Goal: Task Accomplishment & Management: Complete application form

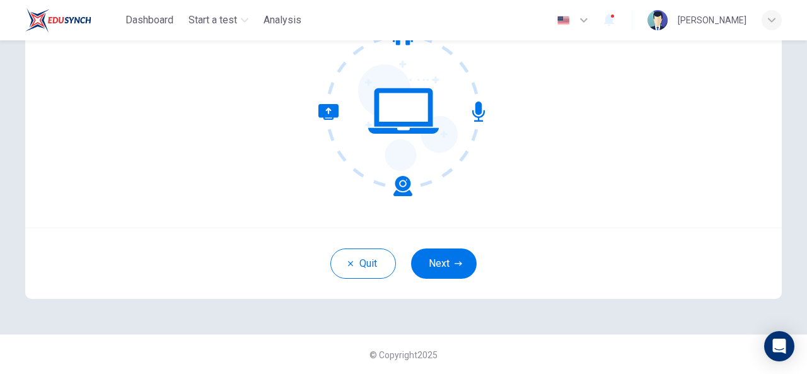
scroll to position [150, 0]
click at [402, 187] on icon at bounding box center [365, 151] width 94 height 92
click at [443, 260] on button "Next" at bounding box center [444, 264] width 66 height 30
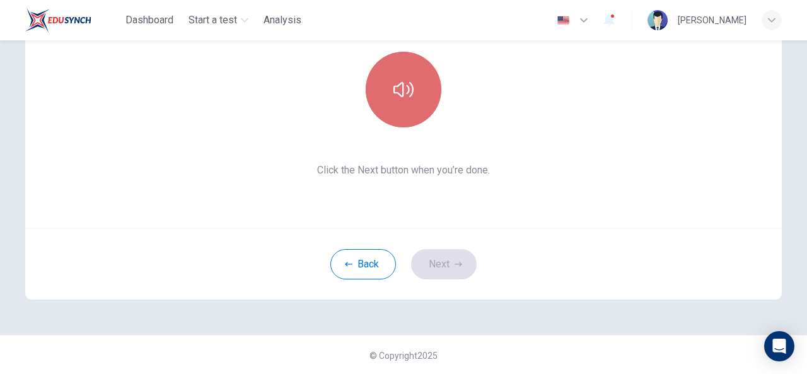
click at [402, 98] on icon "button" at bounding box center [403, 89] width 20 height 20
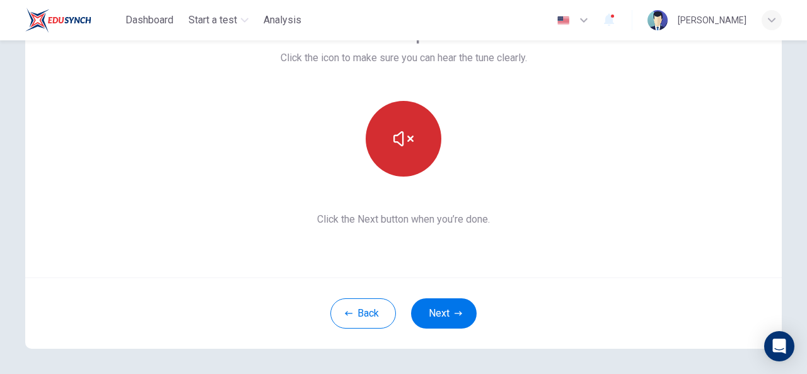
scroll to position [100, 0]
click at [403, 142] on icon "button" at bounding box center [403, 140] width 20 height 20
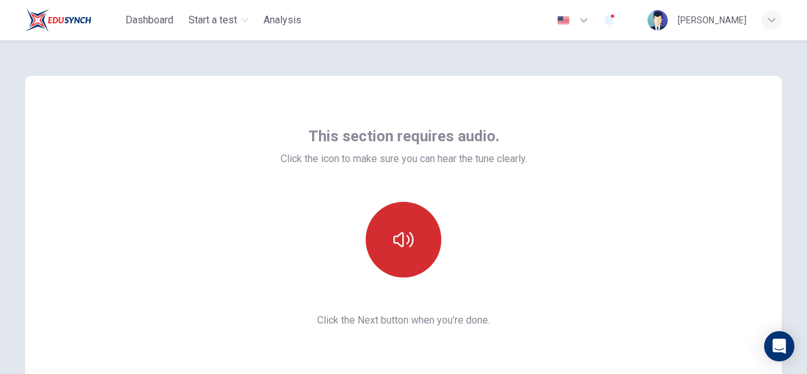
scroll to position [1, 0]
click at [393, 236] on icon "button" at bounding box center [403, 238] width 20 height 15
click at [398, 250] on button "button" at bounding box center [404, 239] width 76 height 76
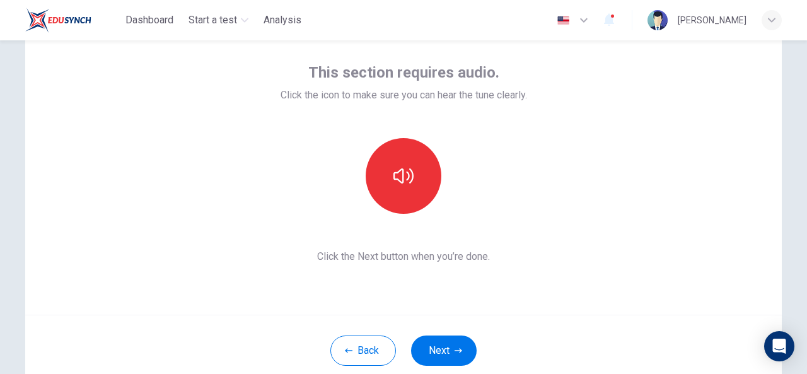
scroll to position [64, 0]
click at [461, 340] on button "Next" at bounding box center [444, 350] width 66 height 30
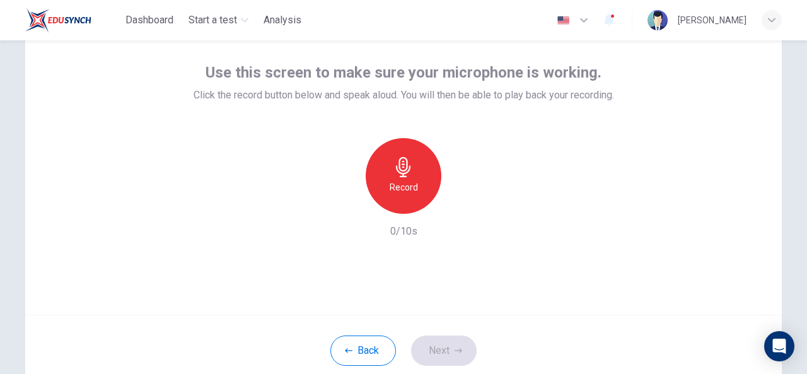
click at [405, 190] on h6 "Record" at bounding box center [404, 187] width 28 height 15
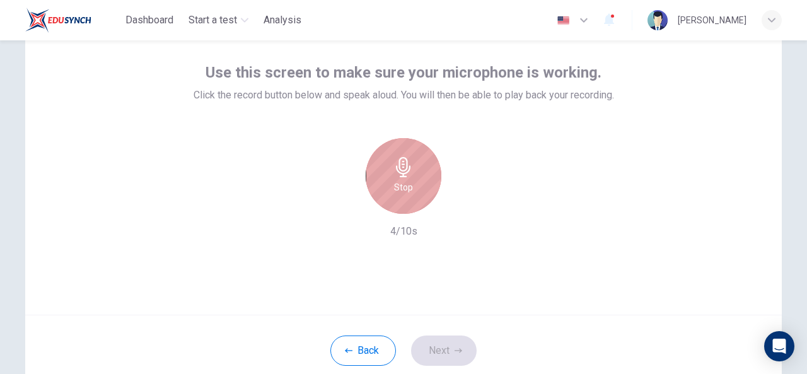
click at [405, 190] on h6 "Stop" at bounding box center [403, 187] width 19 height 15
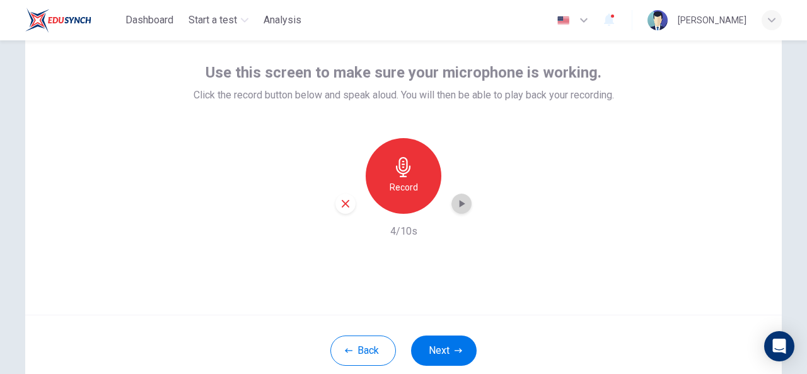
click at [465, 206] on div "button" at bounding box center [461, 204] width 20 height 20
click at [340, 204] on icon "button" at bounding box center [345, 203] width 11 height 11
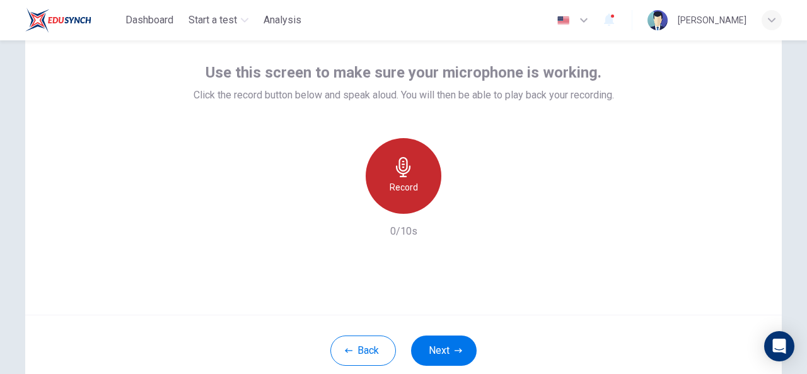
click at [400, 171] on icon "button" at bounding box center [403, 167] width 14 height 20
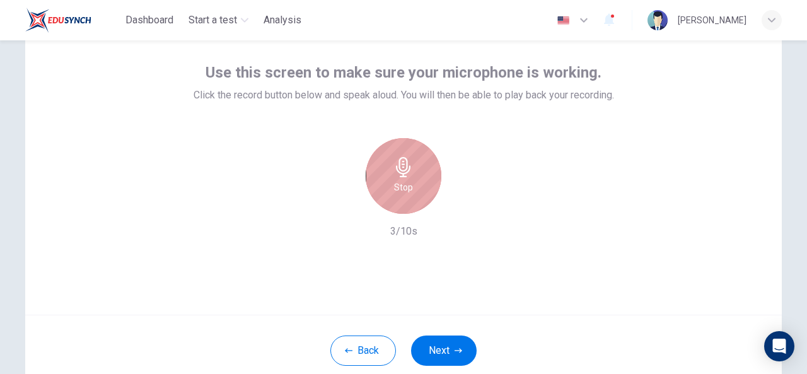
click at [400, 176] on icon "button" at bounding box center [403, 167] width 14 height 20
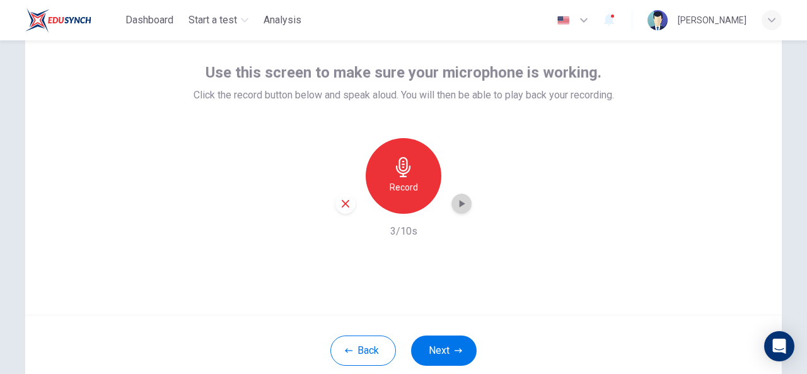
click at [460, 206] on icon "button" at bounding box center [461, 203] width 13 height 13
click at [342, 204] on icon "button" at bounding box center [346, 204] width 8 height 8
click at [450, 356] on button "Next" at bounding box center [444, 350] width 66 height 30
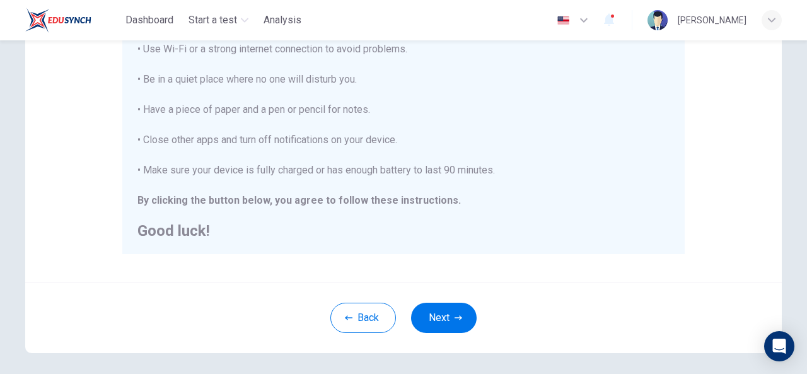
scroll to position [273, 0]
click at [454, 317] on icon "button" at bounding box center [458, 317] width 8 height 8
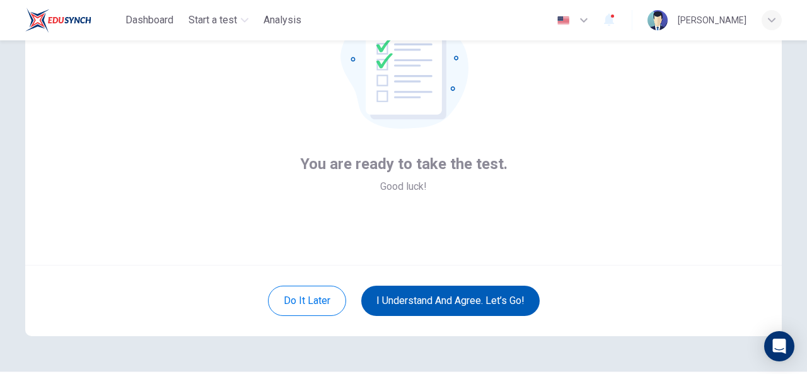
scroll to position [119, 0]
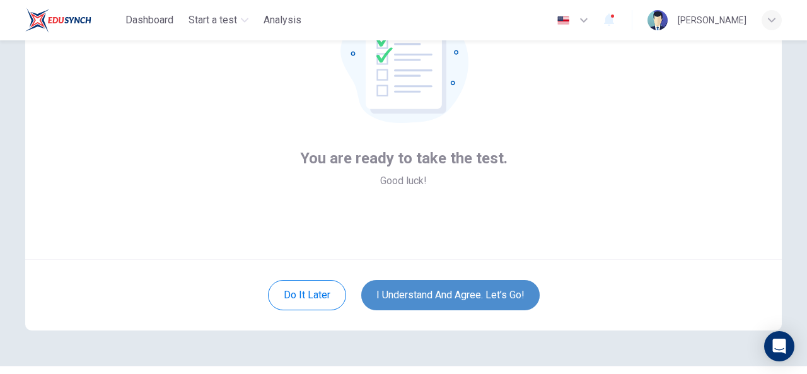
click at [435, 294] on button "I understand and agree. Let’s go!" at bounding box center [450, 295] width 178 height 30
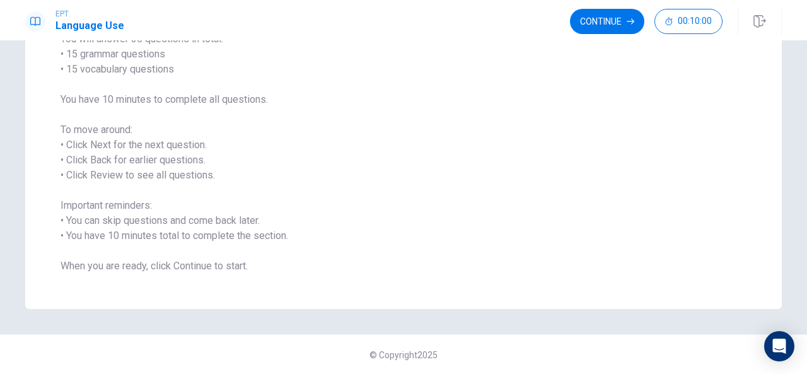
scroll to position [117, 0]
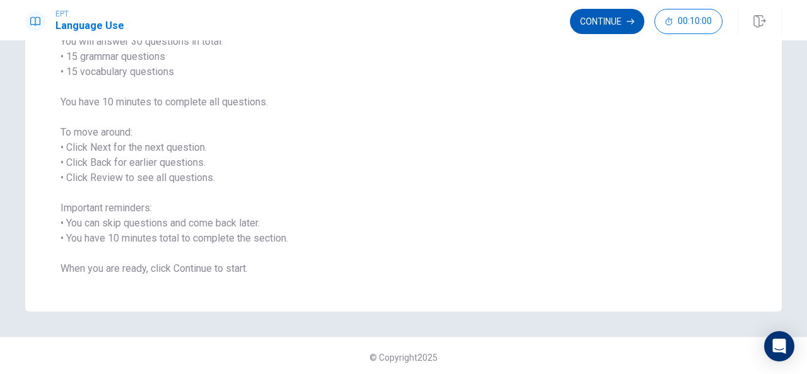
click at [596, 14] on button "Continue" at bounding box center [607, 21] width 74 height 25
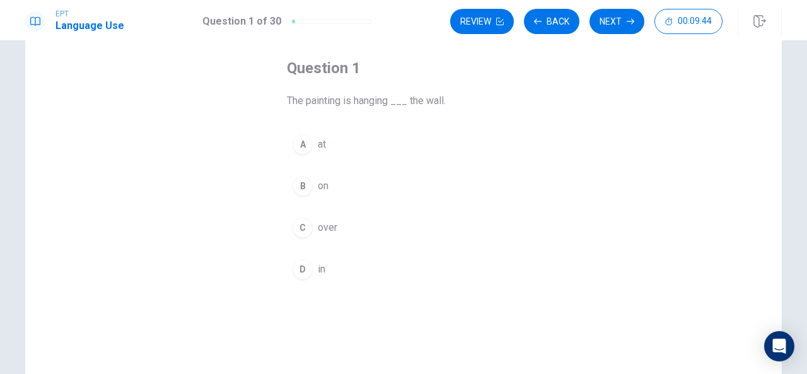
scroll to position [62, 0]
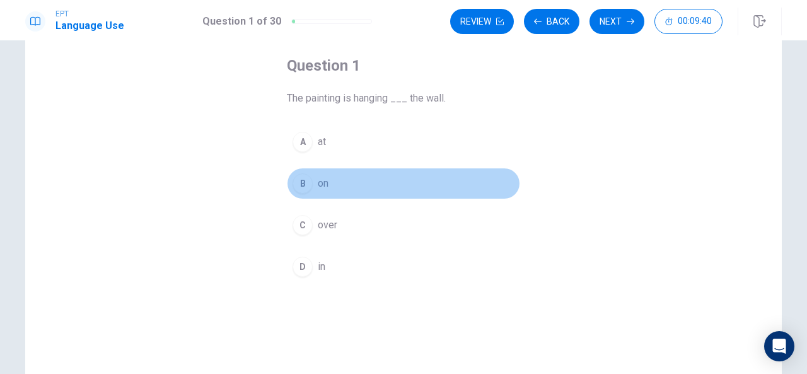
click at [299, 177] on div "B" at bounding box center [302, 183] width 20 height 20
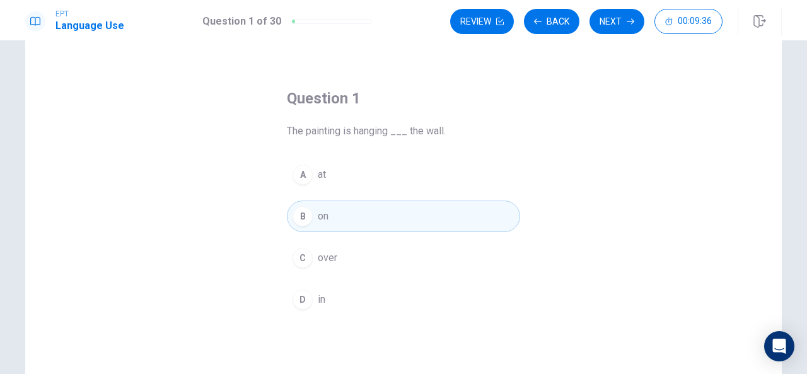
scroll to position [0, 0]
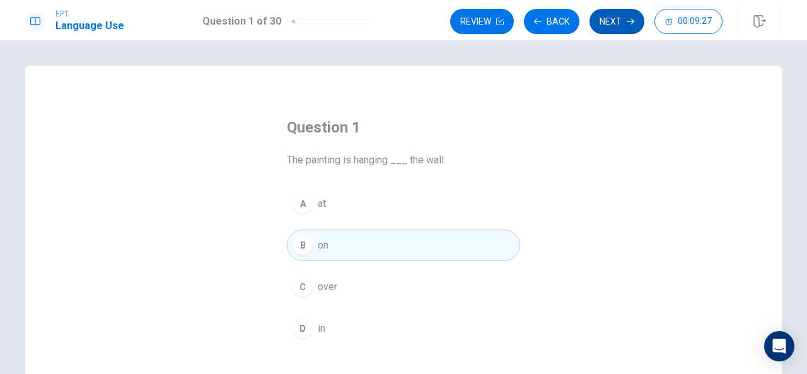
click at [610, 22] on button "Next" at bounding box center [616, 21] width 55 height 25
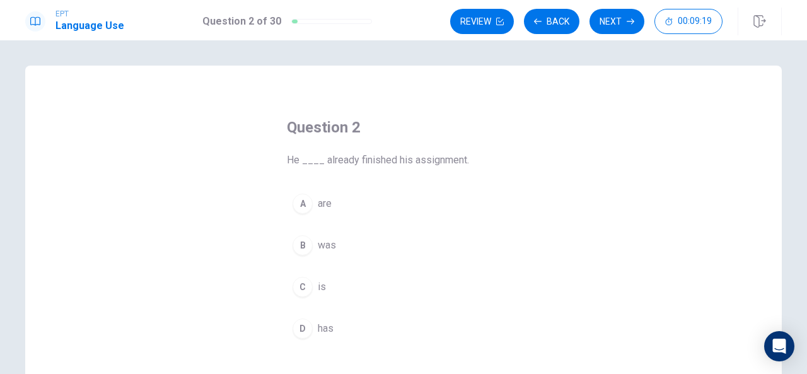
scroll to position [25, 0]
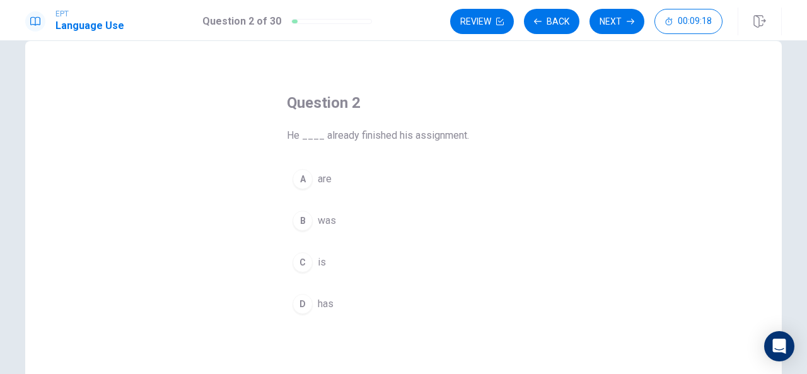
click at [318, 297] on span "has" at bounding box center [326, 303] width 16 height 15
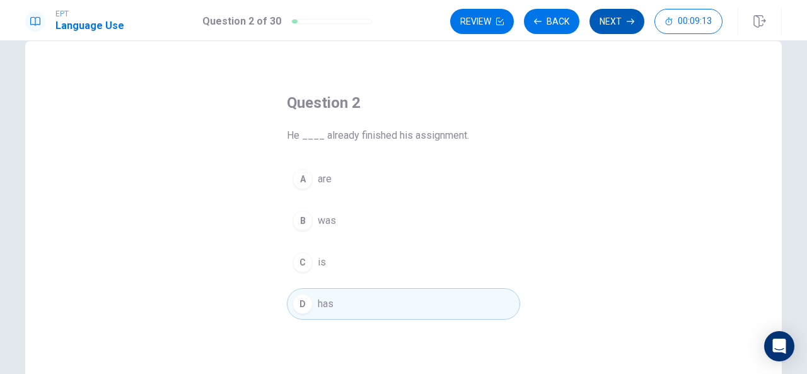
click at [621, 17] on button "Next" at bounding box center [616, 21] width 55 height 25
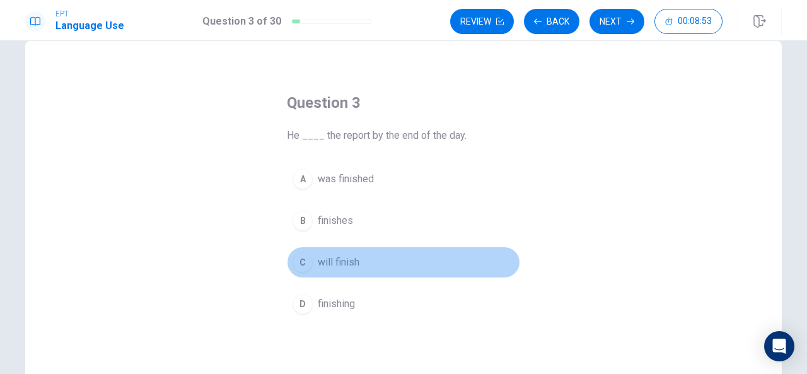
click at [324, 263] on span "will finish" at bounding box center [339, 262] width 42 height 15
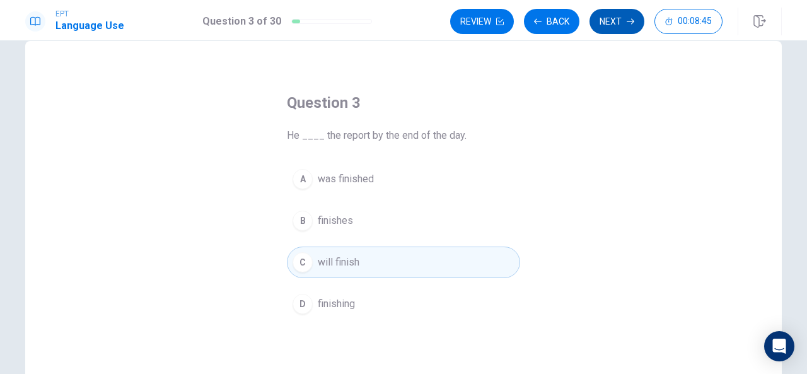
click at [613, 20] on button "Next" at bounding box center [616, 21] width 55 height 25
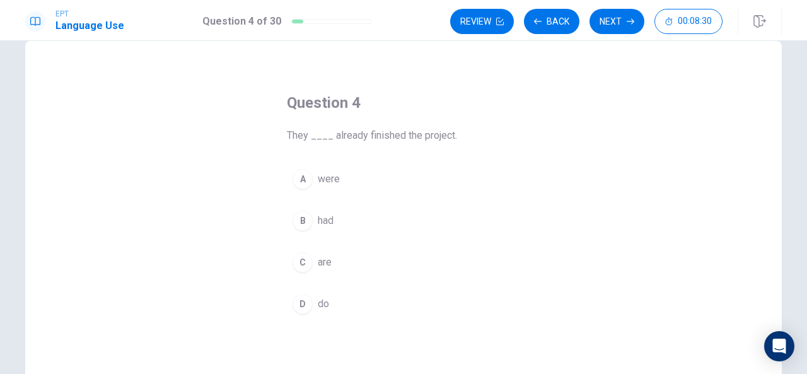
click at [321, 215] on span "had" at bounding box center [326, 220] width 16 height 15
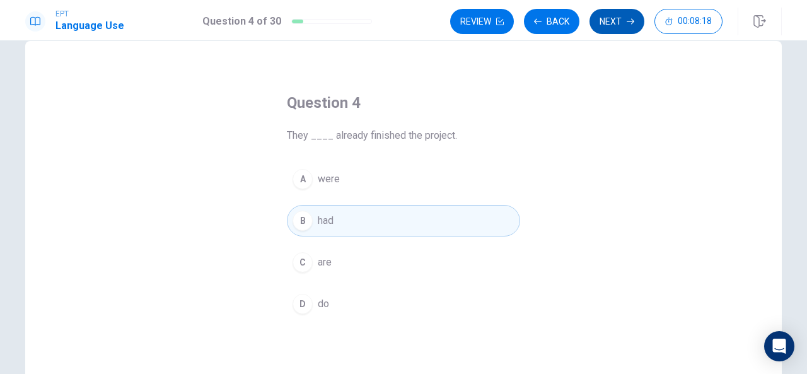
click at [627, 20] on icon "button" at bounding box center [631, 22] width 8 height 8
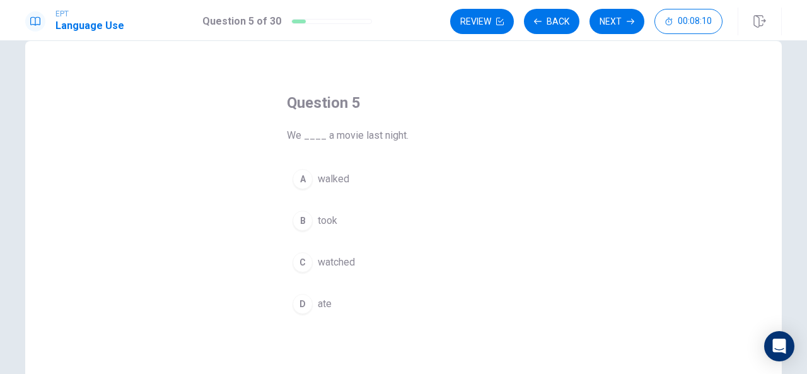
click at [340, 265] on span "watched" at bounding box center [336, 262] width 37 height 15
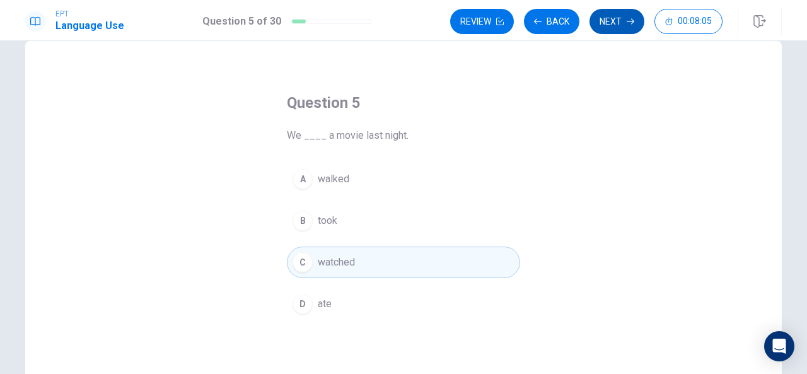
click at [623, 21] on button "Next" at bounding box center [616, 21] width 55 height 25
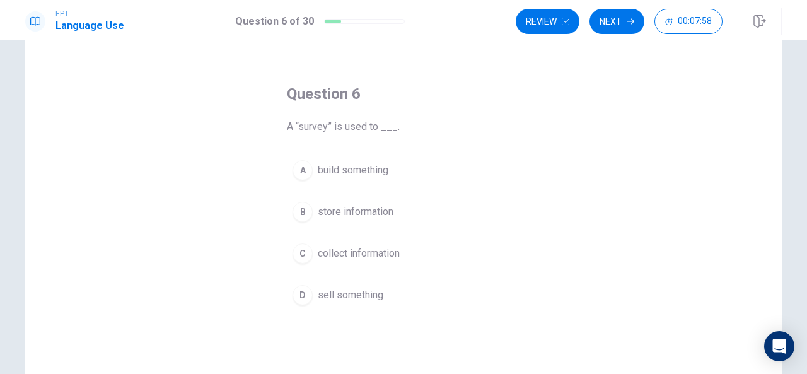
scroll to position [33, 0]
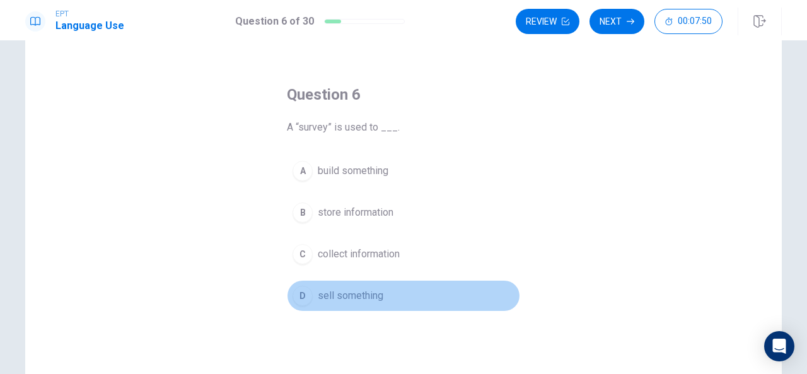
click at [328, 289] on span "sell something" at bounding box center [351, 295] width 66 height 15
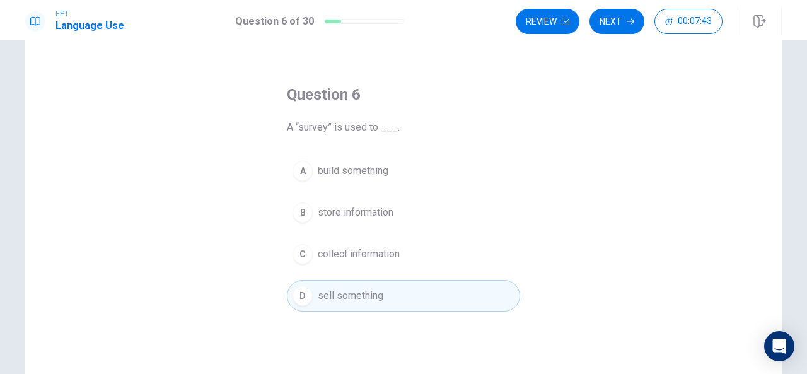
click at [325, 250] on span "collect information" at bounding box center [359, 253] width 82 height 15
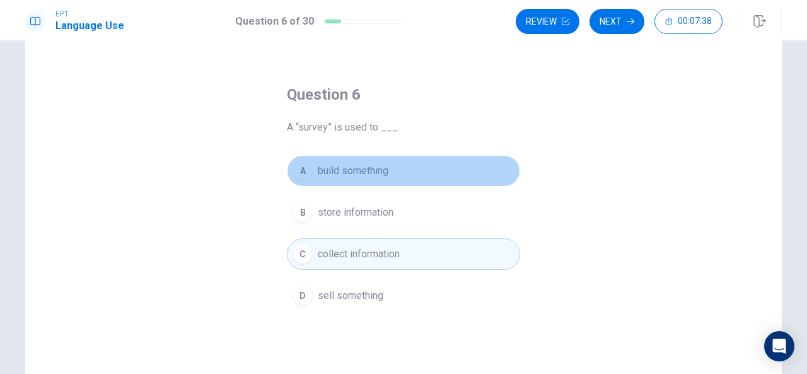
click at [330, 165] on span "build something" at bounding box center [353, 170] width 71 height 15
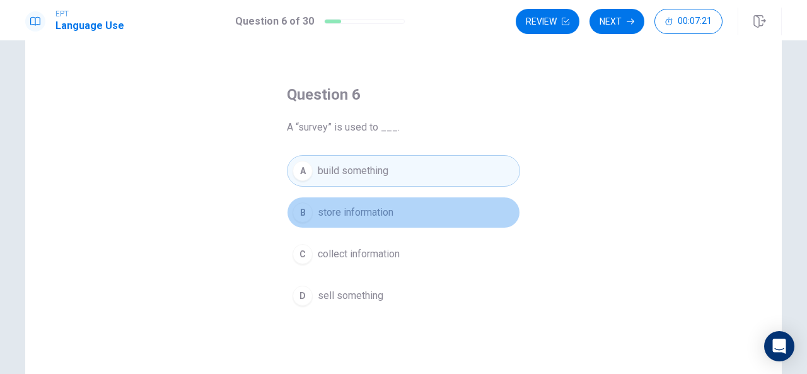
click at [361, 209] on span "store information" at bounding box center [356, 212] width 76 height 15
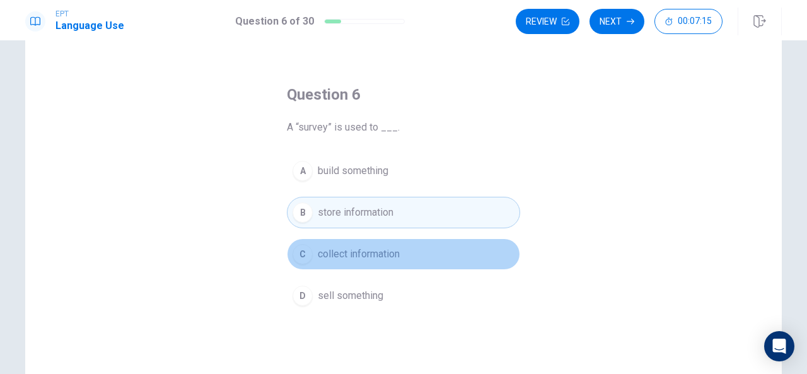
click at [379, 254] on span "collect information" at bounding box center [359, 253] width 82 height 15
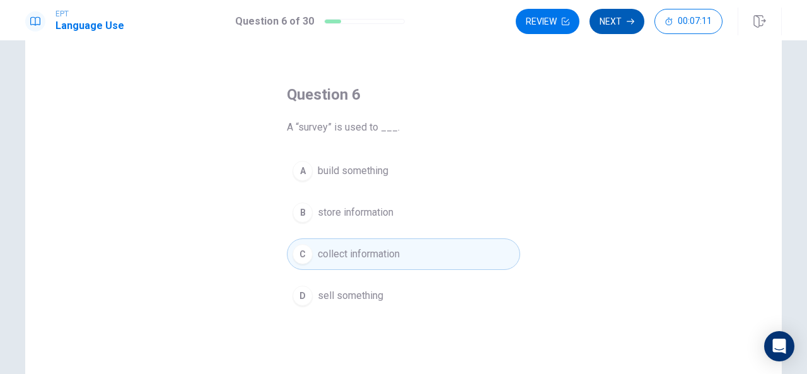
click at [622, 21] on button "Next" at bounding box center [616, 21] width 55 height 25
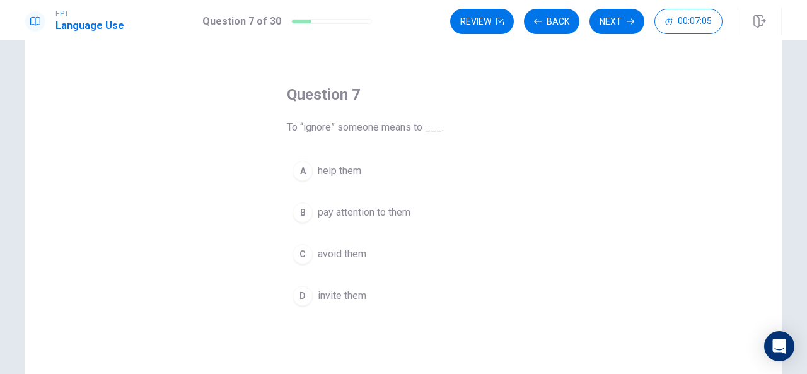
click at [339, 256] on span "avoid them" at bounding box center [342, 253] width 49 height 15
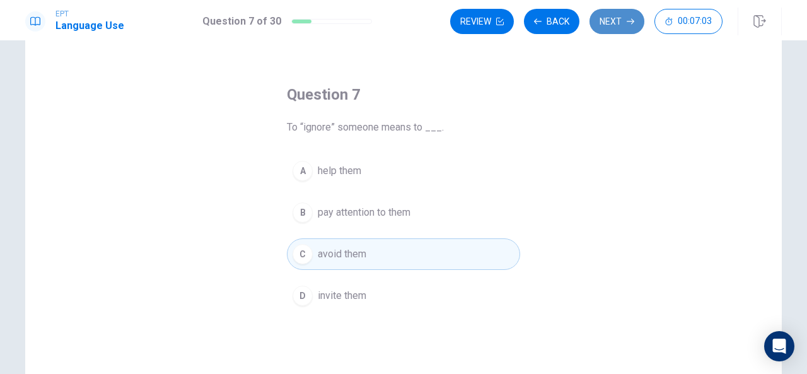
click at [615, 26] on button "Next" at bounding box center [616, 21] width 55 height 25
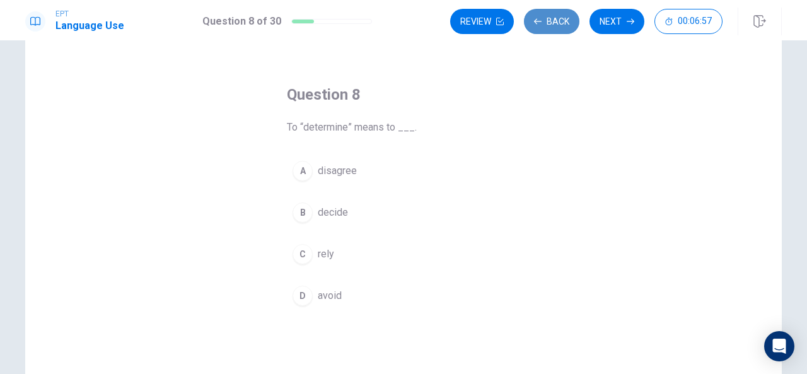
click at [557, 22] on button "Back" at bounding box center [551, 21] width 55 height 25
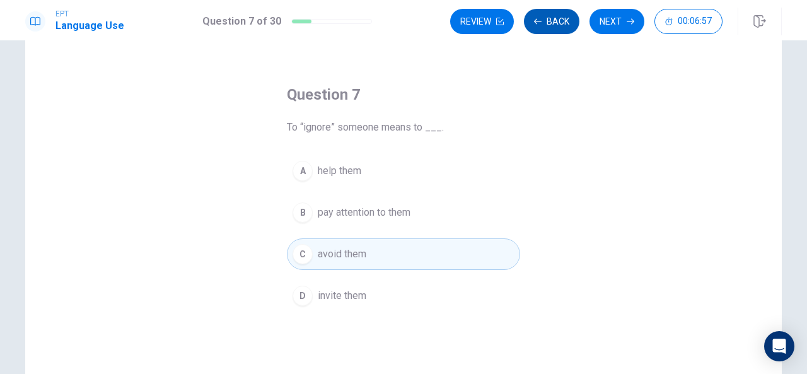
click at [558, 24] on button "Back" at bounding box center [551, 21] width 55 height 25
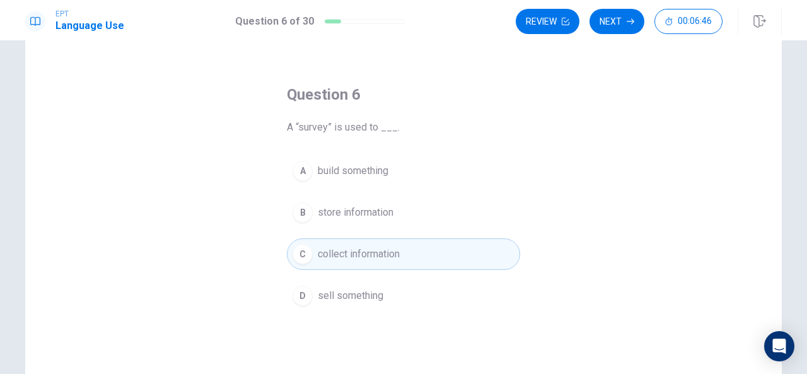
click at [369, 291] on span "sell something" at bounding box center [351, 295] width 66 height 15
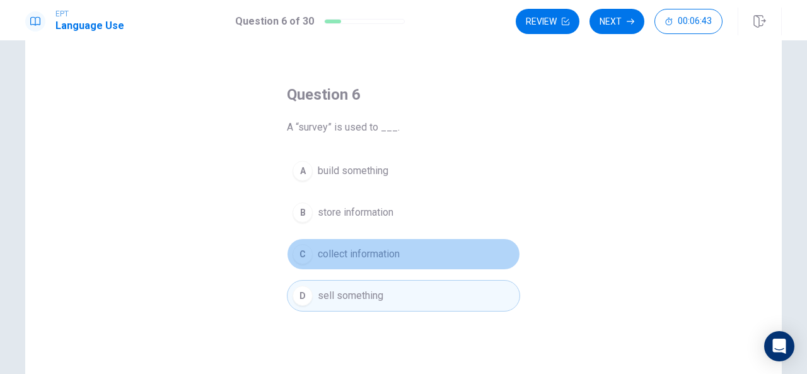
click at [368, 248] on span "collect information" at bounding box center [359, 253] width 82 height 15
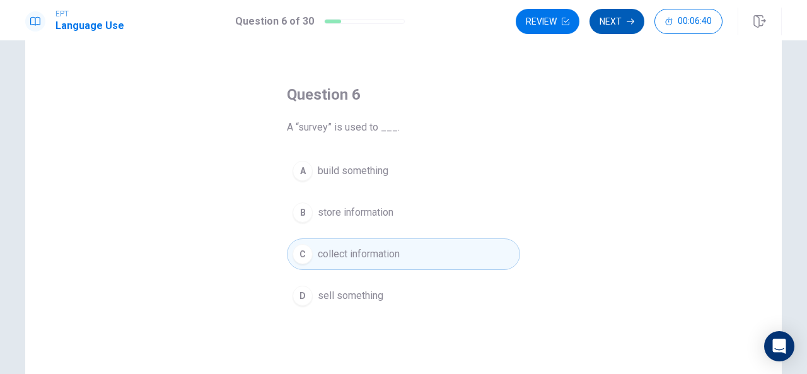
click at [615, 25] on button "Next" at bounding box center [616, 21] width 55 height 25
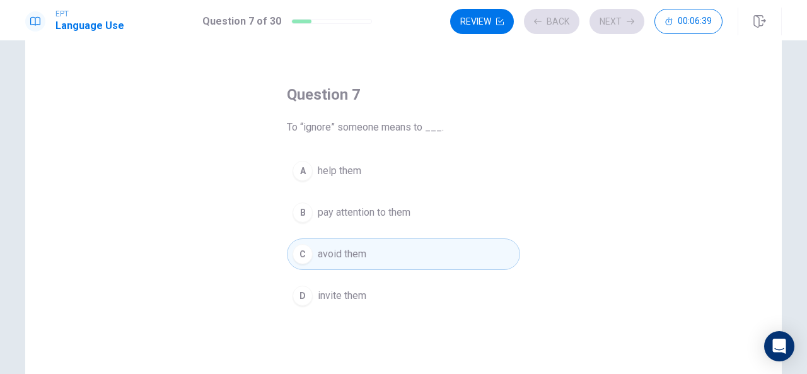
click at [616, 25] on div "Review Back Next 00:06:39" at bounding box center [586, 21] width 272 height 25
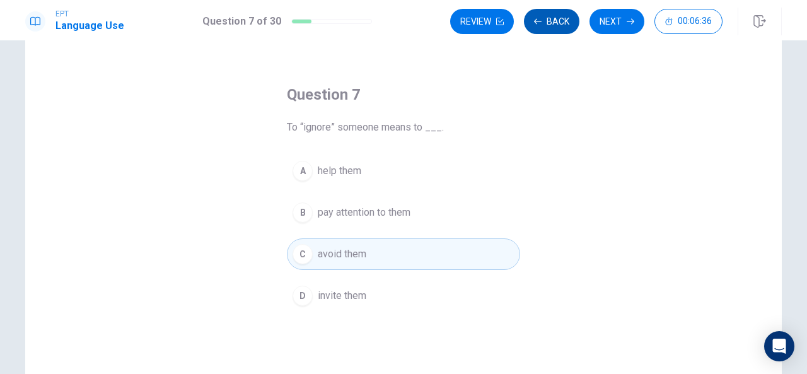
click at [548, 13] on button "Back" at bounding box center [551, 21] width 55 height 25
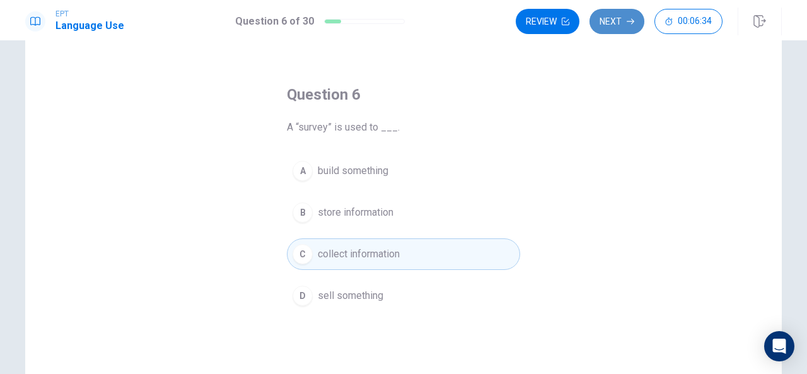
click at [611, 18] on button "Next" at bounding box center [616, 21] width 55 height 25
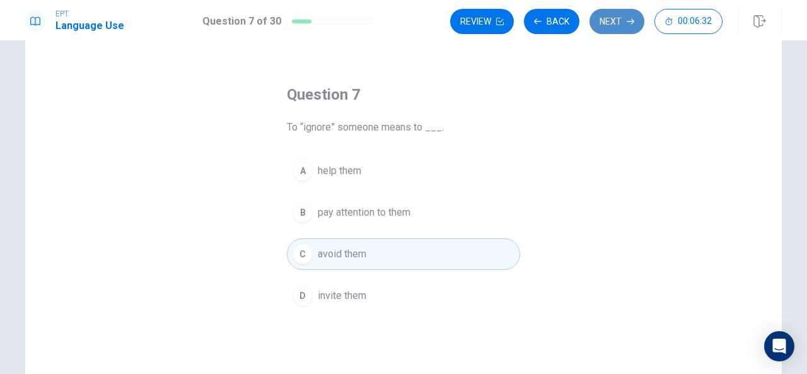
click at [613, 21] on button "Next" at bounding box center [616, 21] width 55 height 25
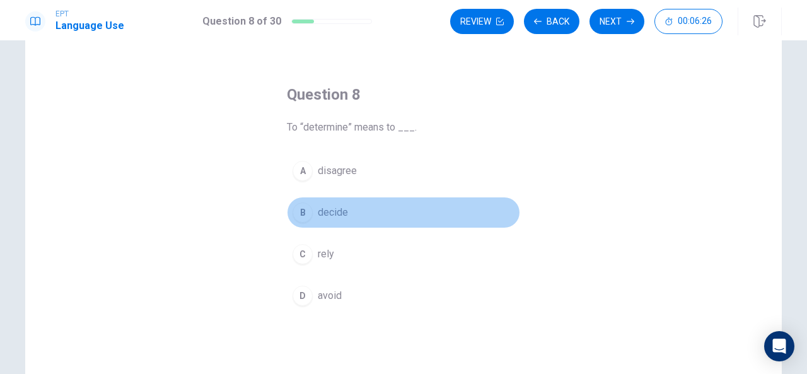
click at [331, 210] on span "decide" at bounding box center [333, 212] width 30 height 15
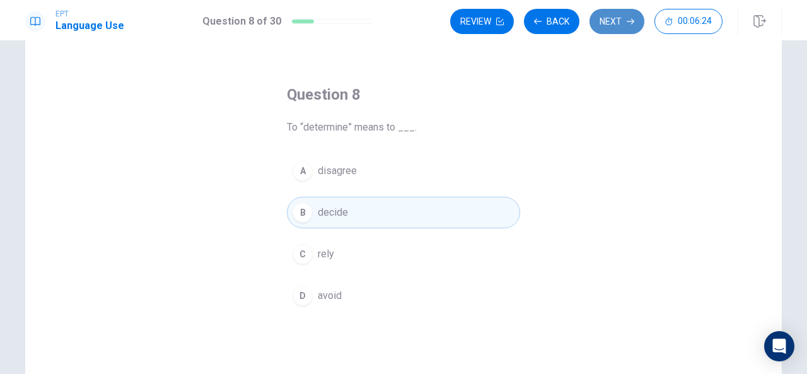
click at [617, 17] on button "Next" at bounding box center [616, 21] width 55 height 25
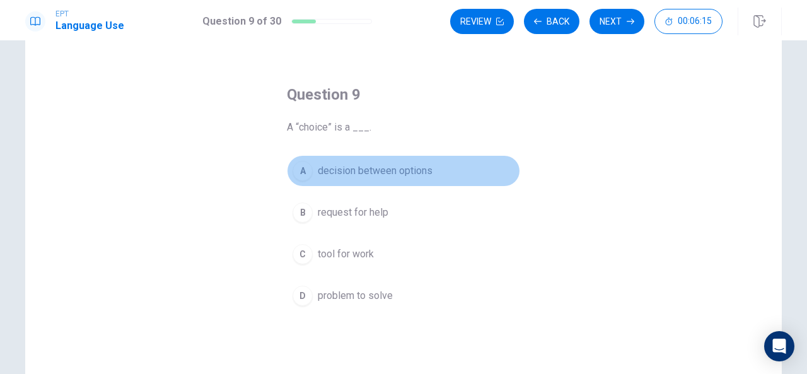
click at [388, 168] on span "decision between options" at bounding box center [375, 170] width 115 height 15
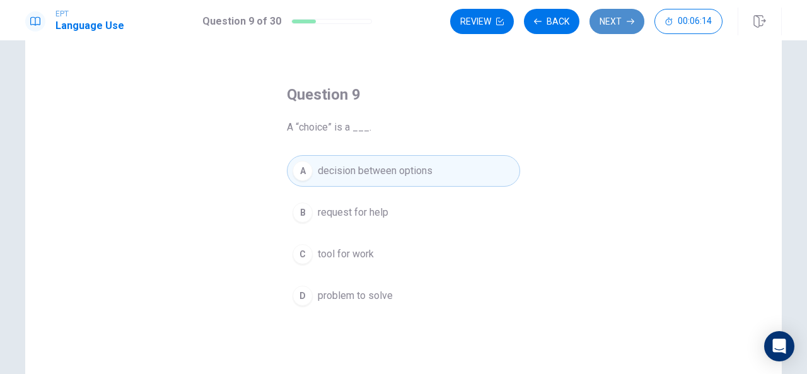
click at [623, 21] on button "Next" at bounding box center [616, 21] width 55 height 25
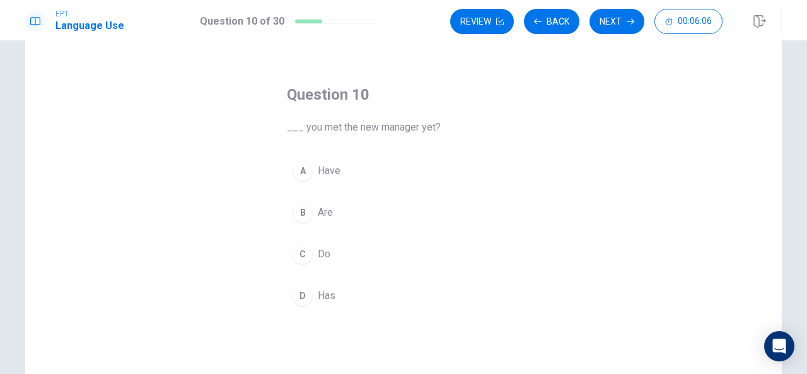
click at [327, 166] on span "Have" at bounding box center [329, 170] width 23 height 15
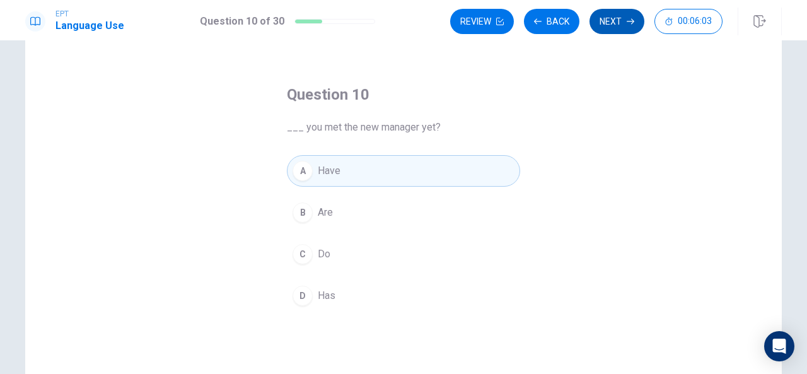
click at [620, 18] on button "Next" at bounding box center [616, 21] width 55 height 25
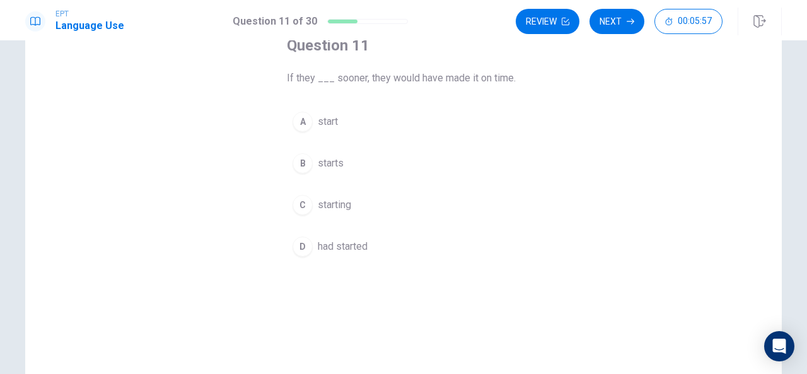
scroll to position [81, 0]
click at [337, 245] on span "had started" at bounding box center [343, 247] width 50 height 15
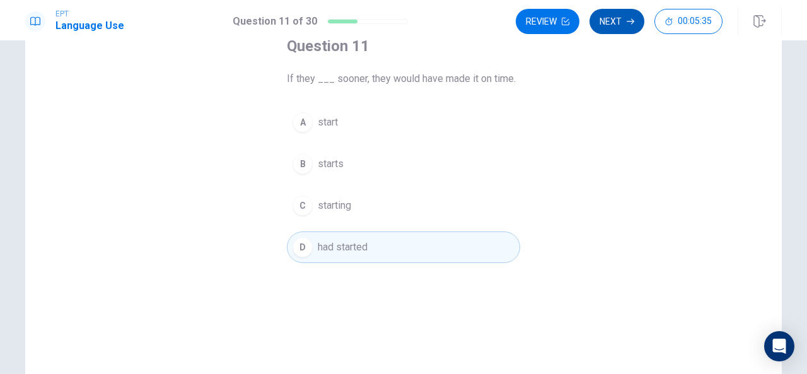
click at [616, 16] on button "Next" at bounding box center [616, 21] width 55 height 25
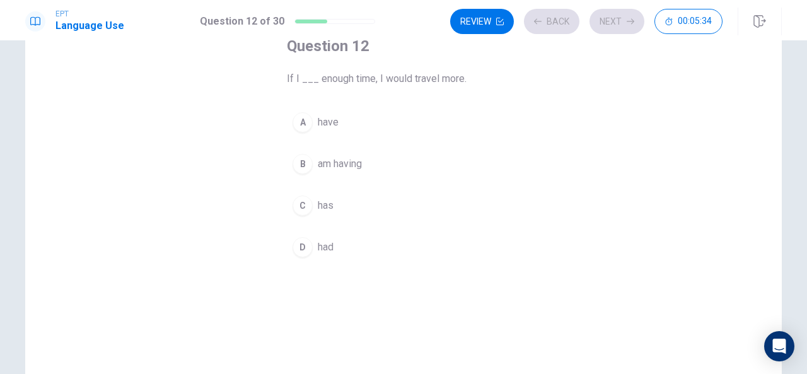
click at [619, 11] on div "Review Back Next 00:05:34" at bounding box center [586, 21] width 272 height 25
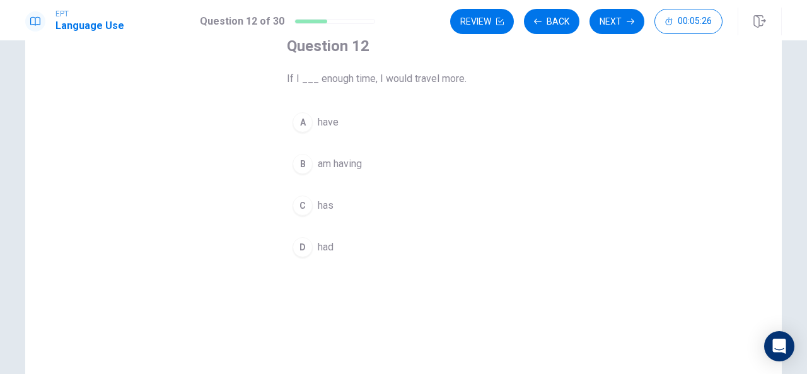
click at [319, 240] on span "had" at bounding box center [326, 247] width 16 height 15
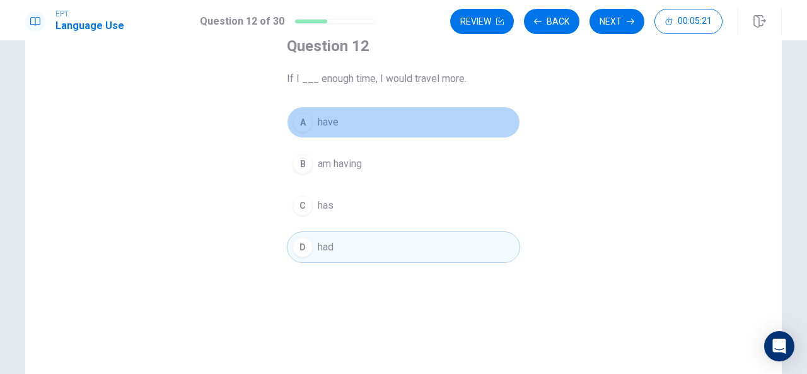
click at [327, 120] on span "have" at bounding box center [328, 122] width 21 height 15
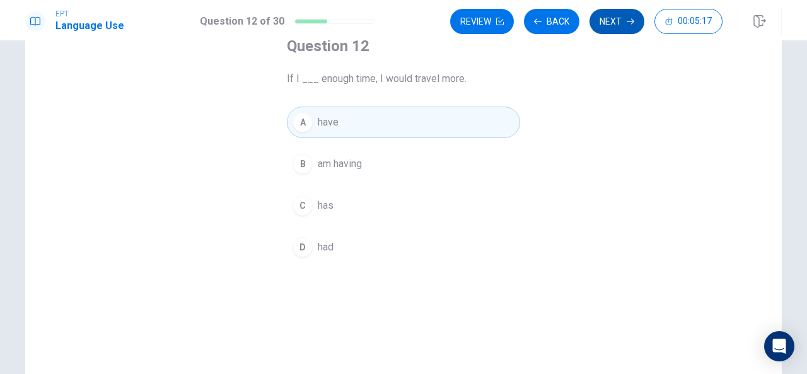
click at [613, 13] on button "Next" at bounding box center [616, 21] width 55 height 25
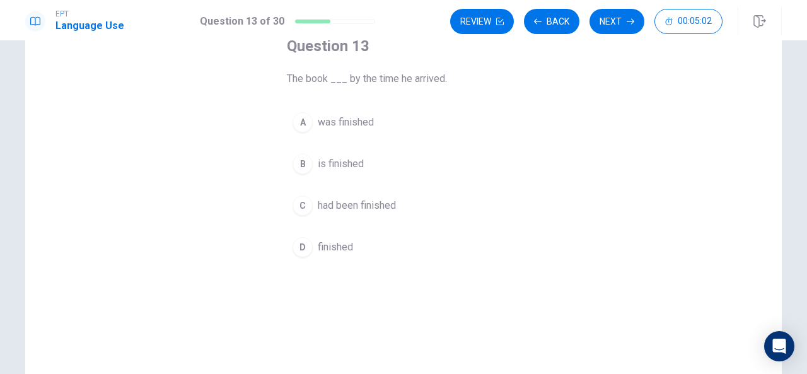
click at [327, 247] on span "finished" at bounding box center [335, 247] width 35 height 15
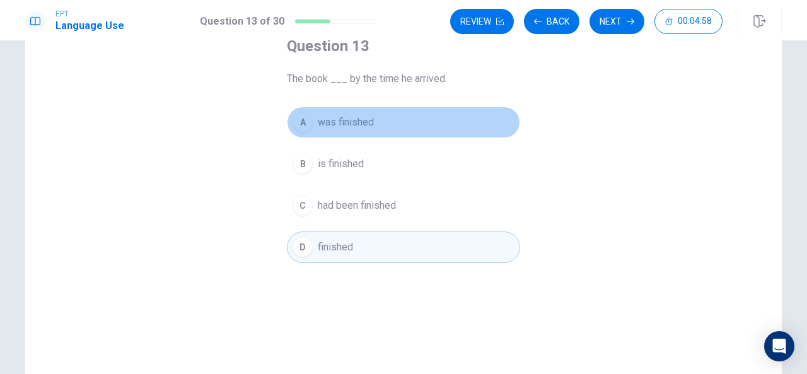
click at [341, 119] on span "was finished" at bounding box center [346, 122] width 56 height 15
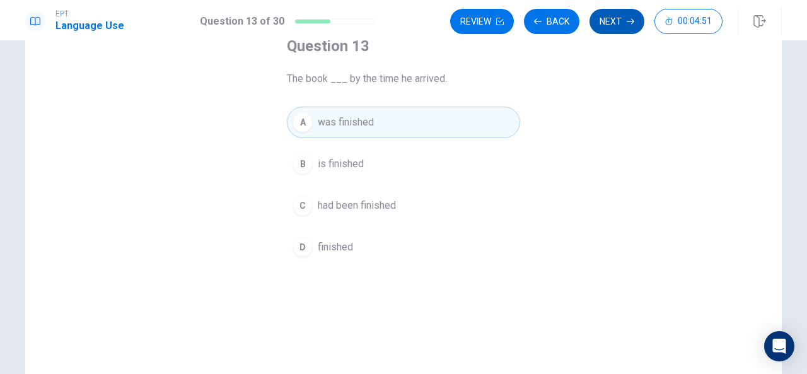
click at [618, 19] on button "Next" at bounding box center [616, 21] width 55 height 25
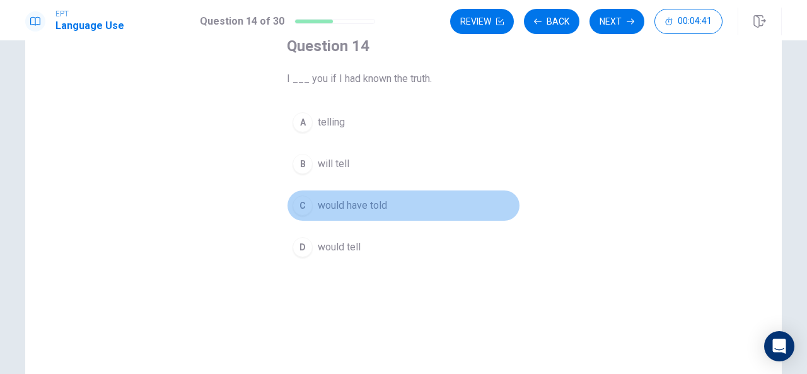
click at [337, 201] on span "would have told" at bounding box center [352, 205] width 69 height 15
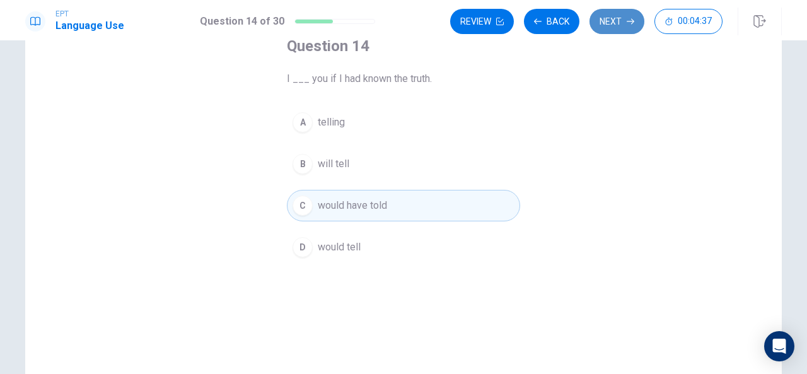
click at [611, 22] on button "Next" at bounding box center [616, 21] width 55 height 25
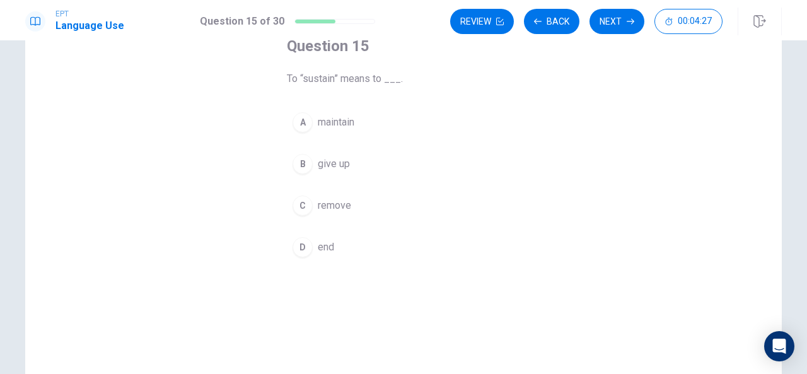
click at [329, 119] on span "maintain" at bounding box center [336, 122] width 37 height 15
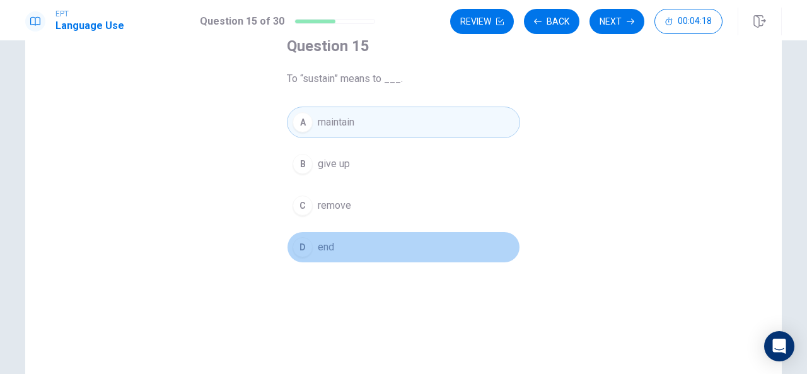
click at [325, 246] on span "end" at bounding box center [326, 247] width 16 height 15
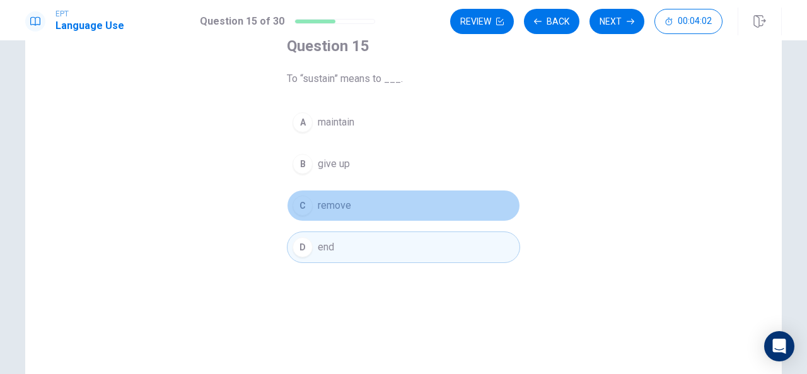
click at [334, 200] on span "remove" at bounding box center [334, 205] width 33 height 15
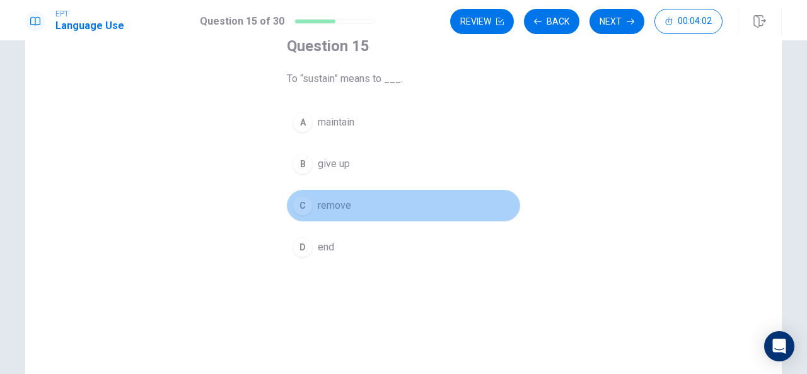
click at [335, 200] on span "remove" at bounding box center [334, 205] width 33 height 15
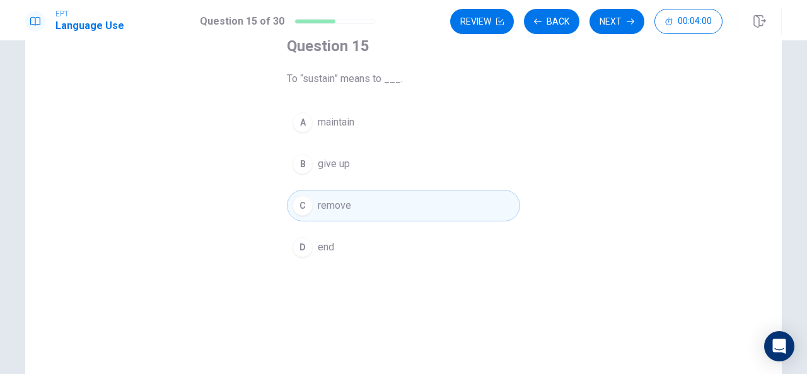
click at [343, 160] on span "give up" at bounding box center [334, 163] width 32 height 15
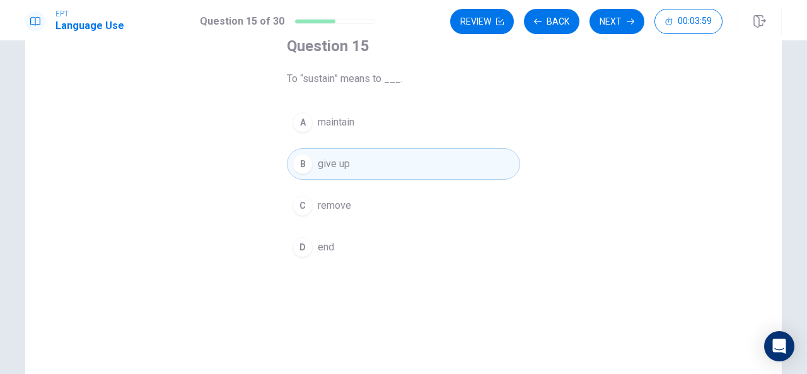
click at [333, 120] on span "maintain" at bounding box center [336, 122] width 37 height 15
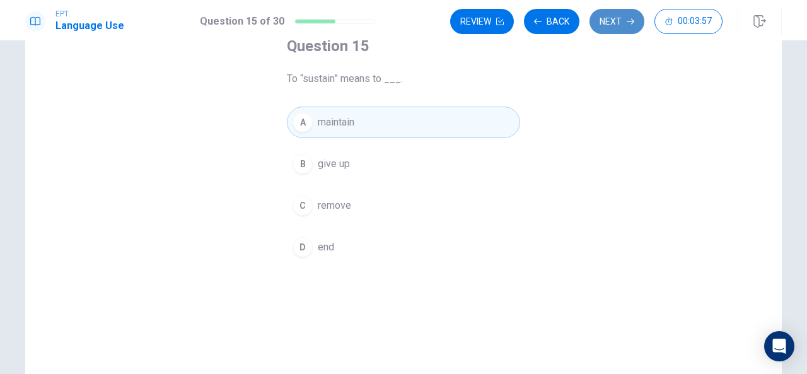
click at [615, 23] on button "Next" at bounding box center [616, 21] width 55 height 25
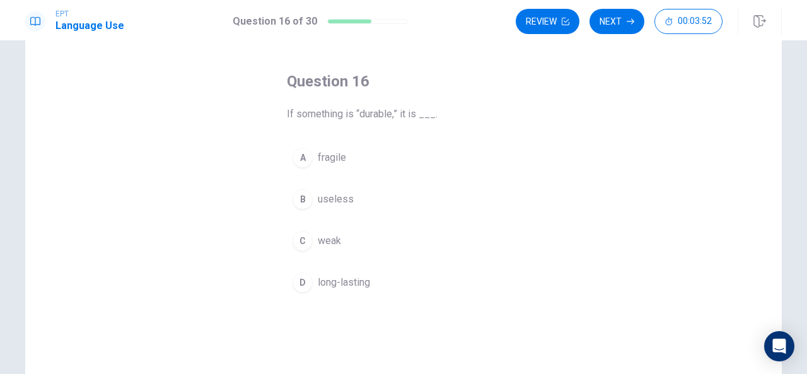
scroll to position [54, 0]
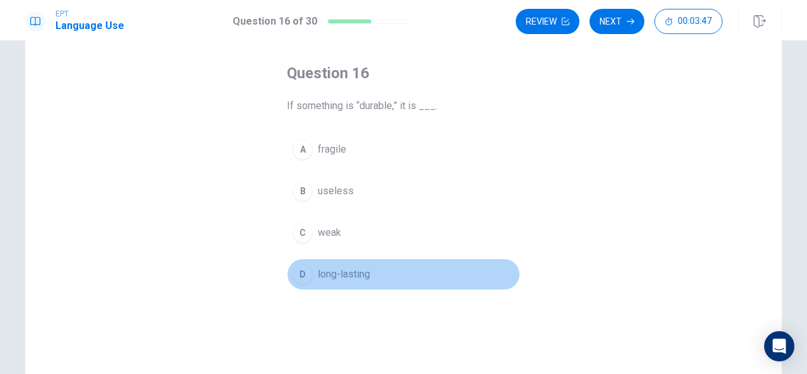
click at [349, 270] on span "long-lasting" at bounding box center [344, 274] width 52 height 15
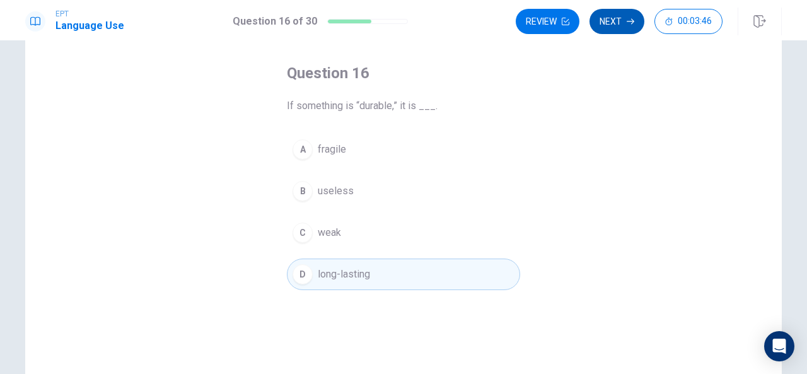
click at [623, 24] on button "Next" at bounding box center [616, 21] width 55 height 25
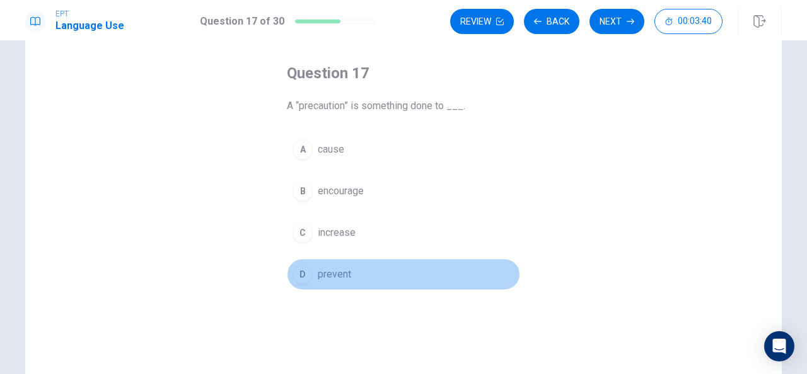
click at [333, 272] on span "prevent" at bounding box center [334, 274] width 33 height 15
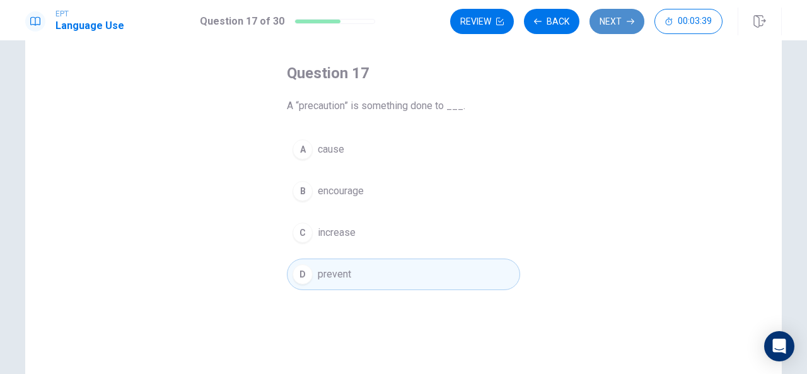
click at [615, 22] on button "Next" at bounding box center [616, 21] width 55 height 25
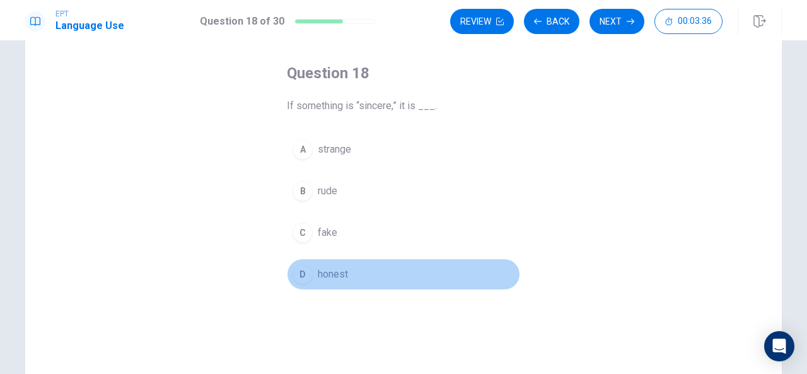
click at [334, 273] on span "honest" at bounding box center [333, 274] width 30 height 15
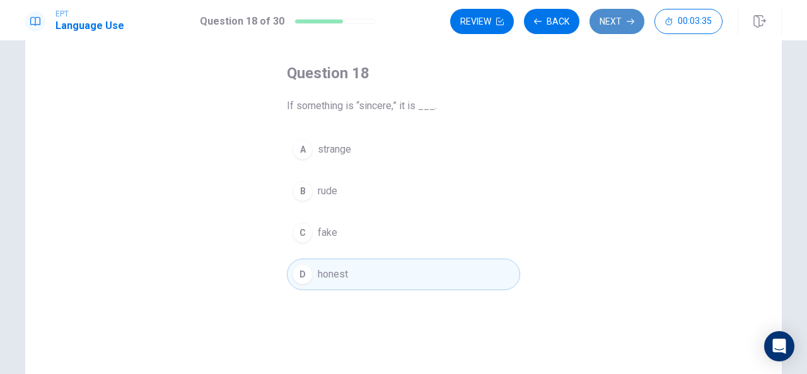
click at [619, 18] on button "Next" at bounding box center [616, 21] width 55 height 25
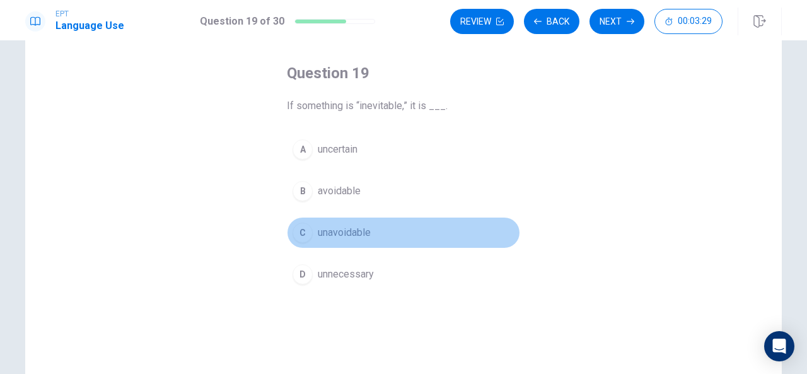
click at [332, 231] on span "unavoidable" at bounding box center [344, 232] width 53 height 15
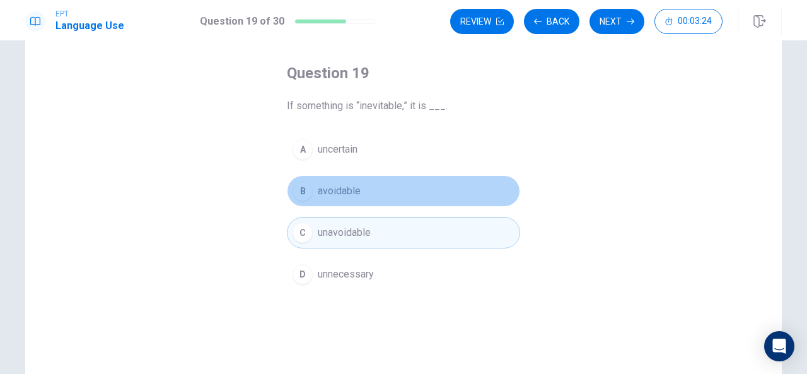
click at [330, 191] on span "avoidable" at bounding box center [339, 190] width 43 height 15
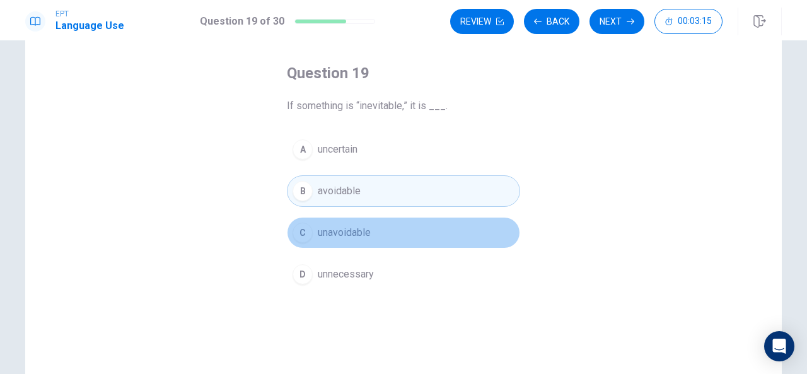
click at [344, 231] on span "unavoidable" at bounding box center [344, 232] width 53 height 15
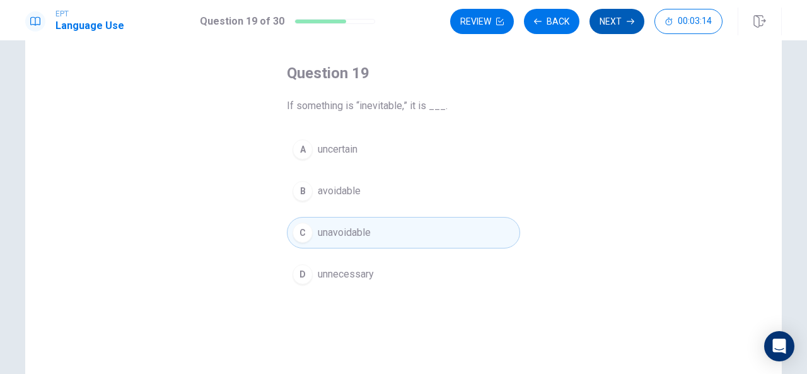
click at [614, 16] on button "Next" at bounding box center [616, 21] width 55 height 25
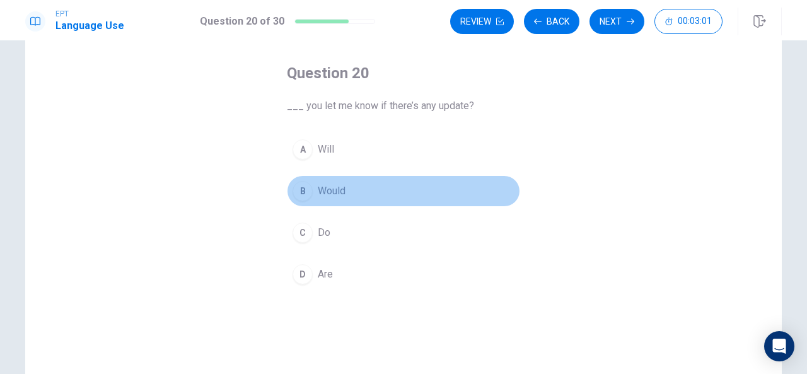
click at [322, 184] on span "Would" at bounding box center [332, 190] width 28 height 15
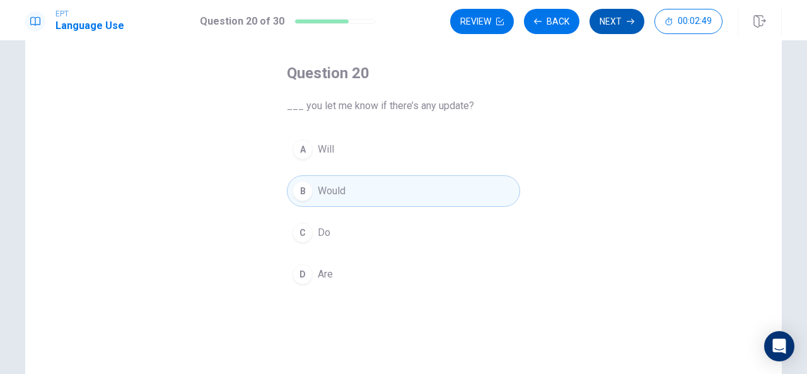
click at [622, 22] on button "Next" at bounding box center [616, 21] width 55 height 25
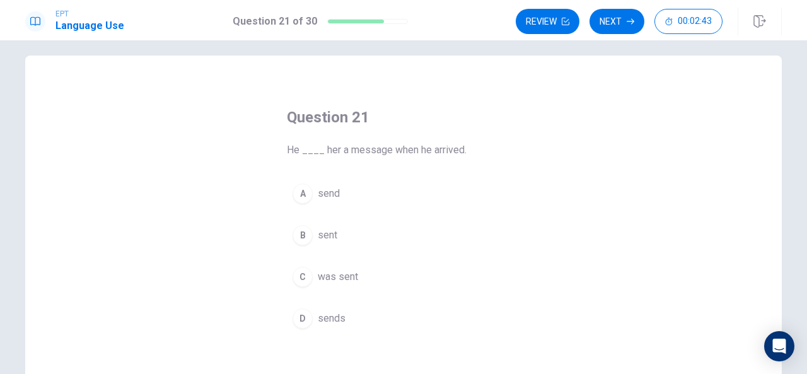
scroll to position [14, 0]
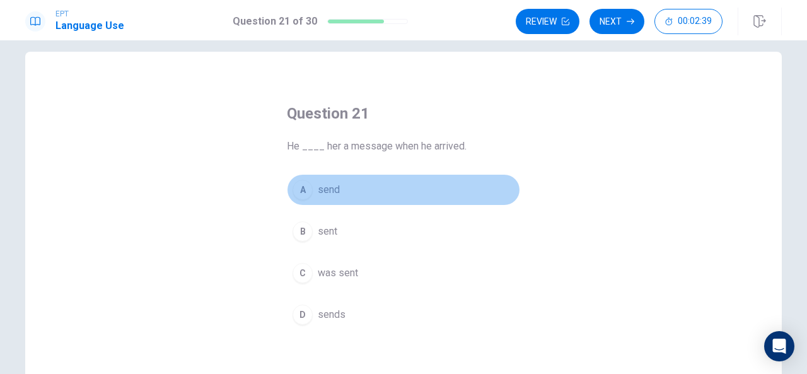
click at [327, 185] on span "send" at bounding box center [329, 189] width 22 height 15
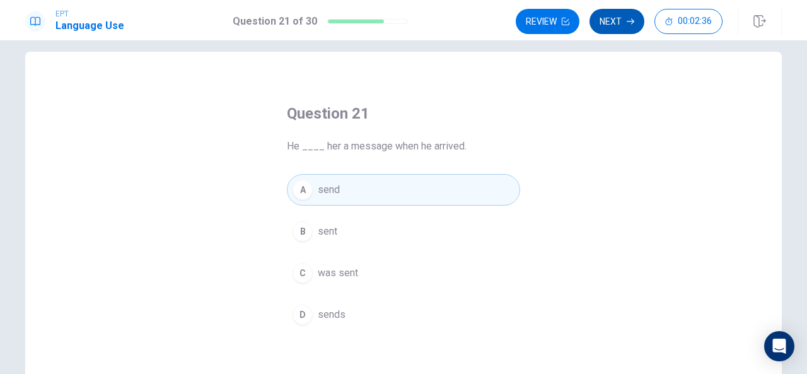
click at [619, 14] on button "Next" at bounding box center [616, 21] width 55 height 25
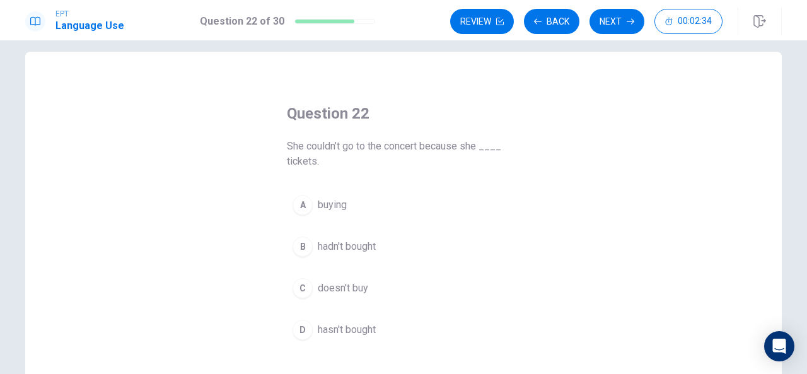
scroll to position [38, 0]
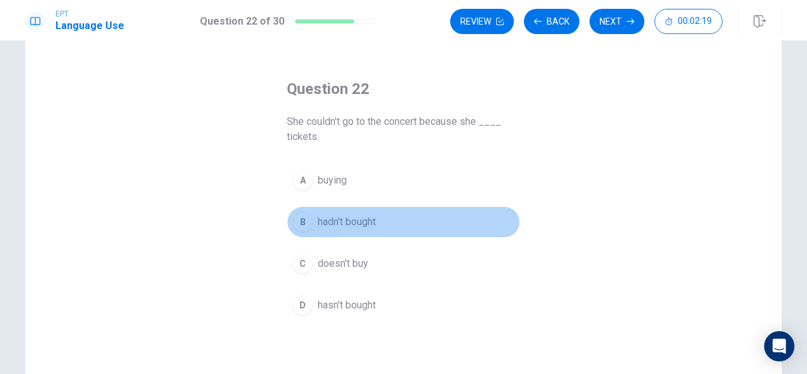
click at [357, 218] on span "hadn't bought" at bounding box center [347, 221] width 58 height 15
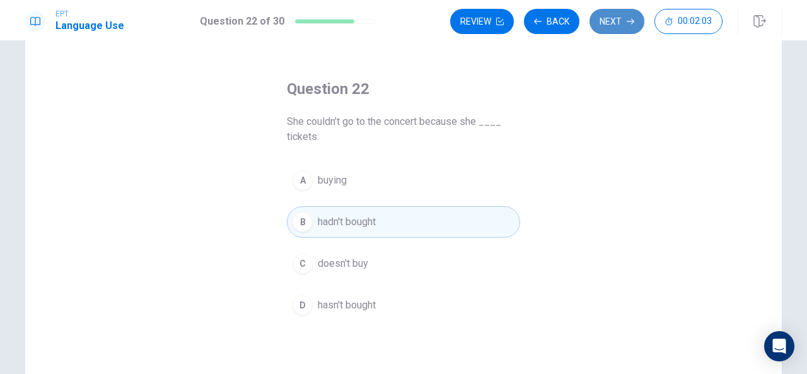
click at [613, 18] on button "Next" at bounding box center [616, 21] width 55 height 25
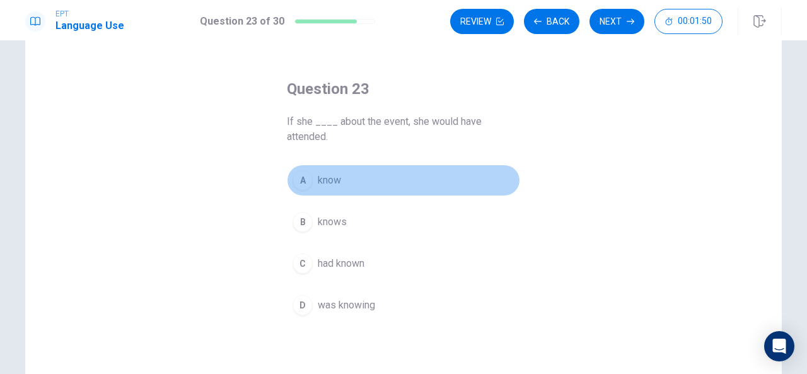
click at [323, 183] on span "know" at bounding box center [329, 180] width 23 height 15
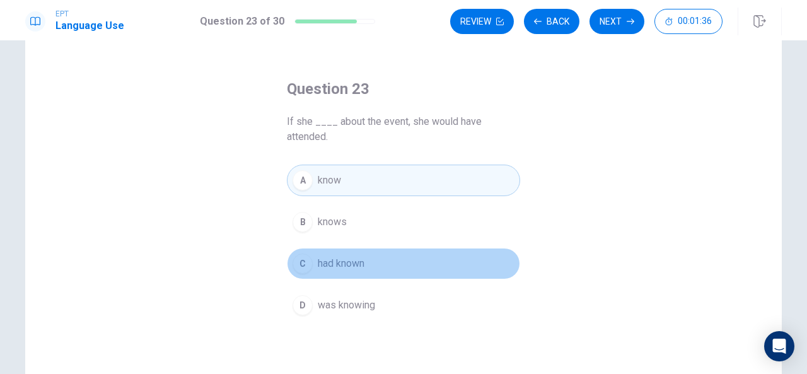
click at [350, 261] on span "had known" at bounding box center [341, 263] width 47 height 15
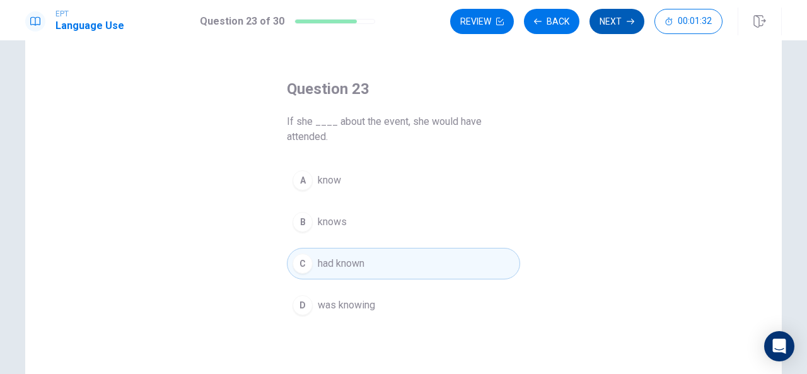
click at [618, 13] on button "Next" at bounding box center [616, 21] width 55 height 25
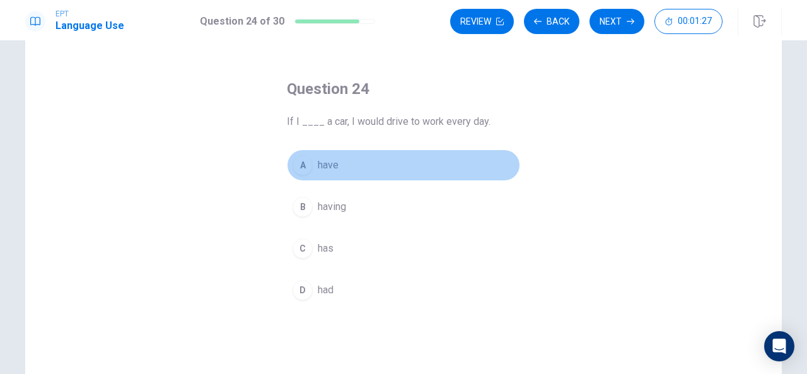
click at [325, 165] on span "have" at bounding box center [328, 165] width 21 height 15
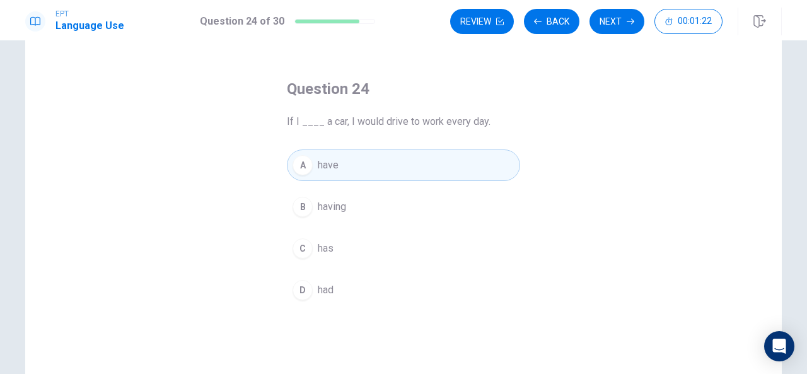
click at [327, 289] on span "had" at bounding box center [326, 289] width 16 height 15
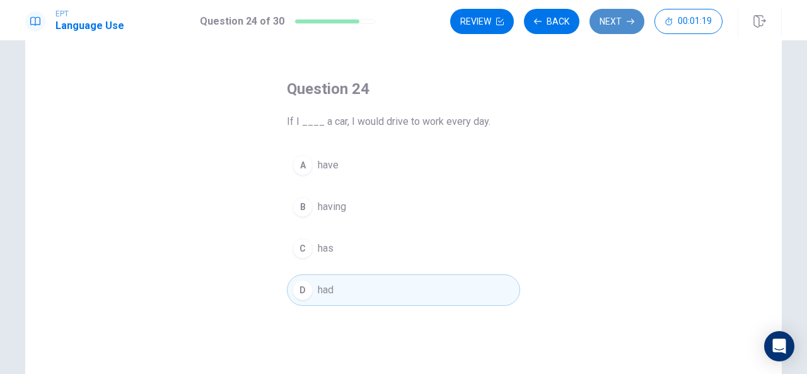
click at [611, 18] on button "Next" at bounding box center [616, 21] width 55 height 25
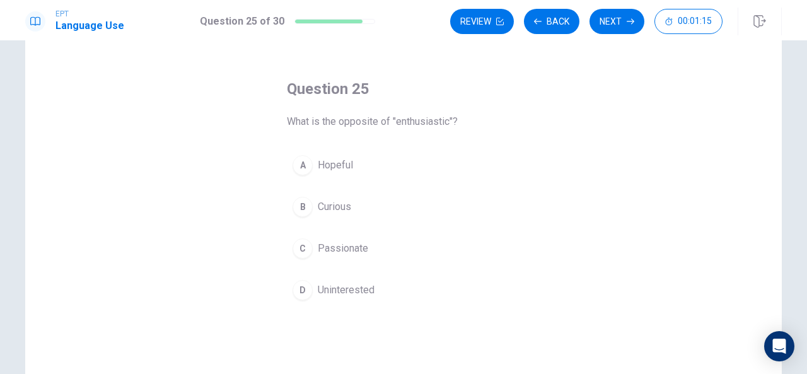
click at [338, 206] on span "Curious" at bounding box center [334, 206] width 33 height 15
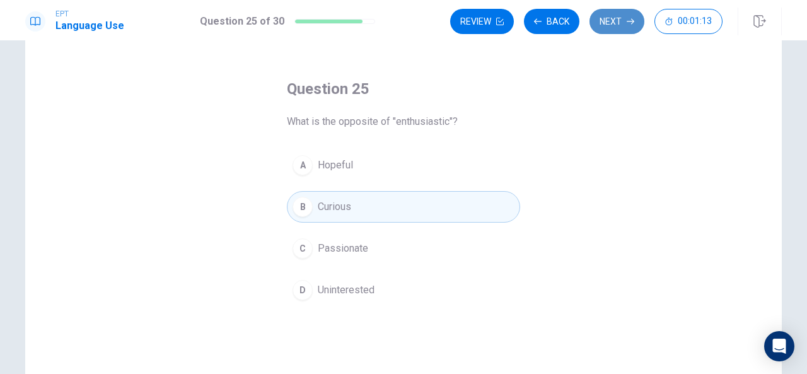
click at [616, 20] on button "Next" at bounding box center [616, 21] width 55 height 25
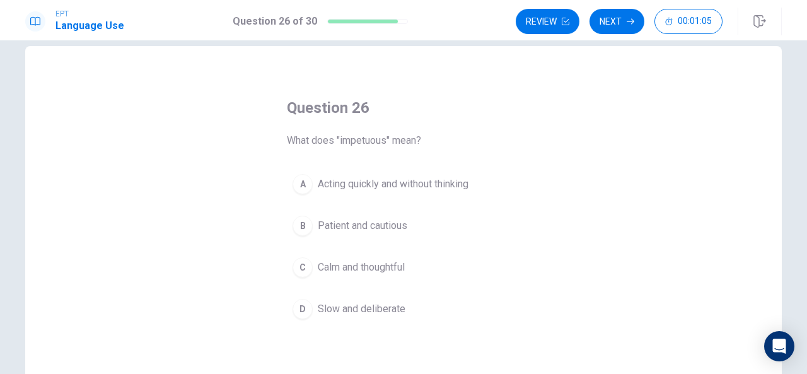
scroll to position [23, 0]
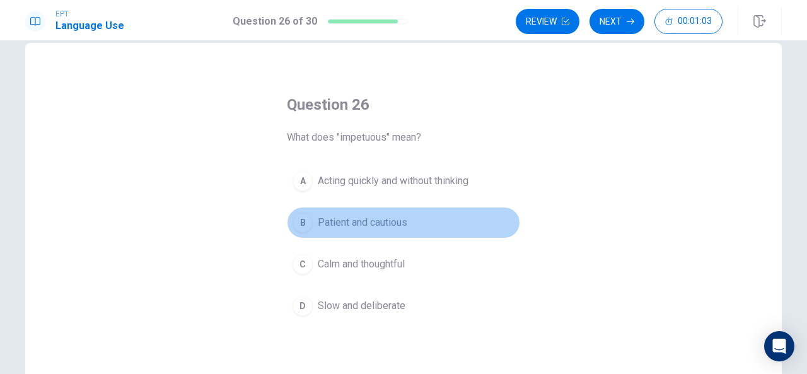
click at [385, 218] on span "Patient and cautious" at bounding box center [363, 222] width 90 height 15
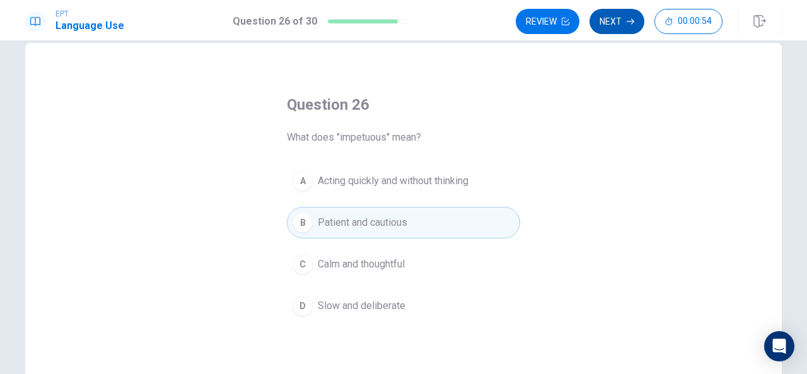
click at [620, 15] on button "Next" at bounding box center [616, 21] width 55 height 25
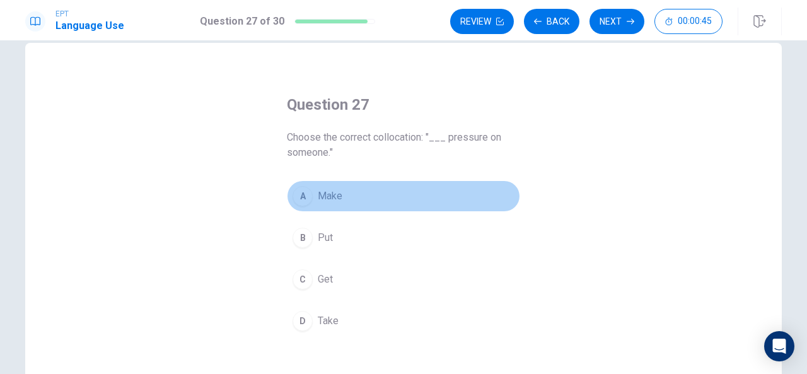
click at [331, 193] on span "Make" at bounding box center [330, 195] width 25 height 15
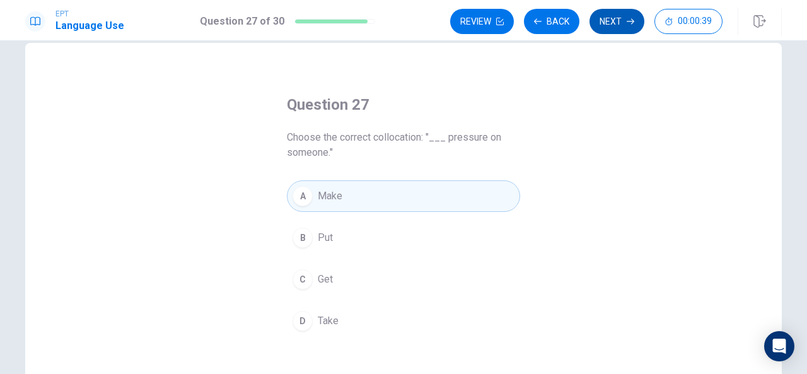
click at [611, 18] on button "Next" at bounding box center [616, 21] width 55 height 25
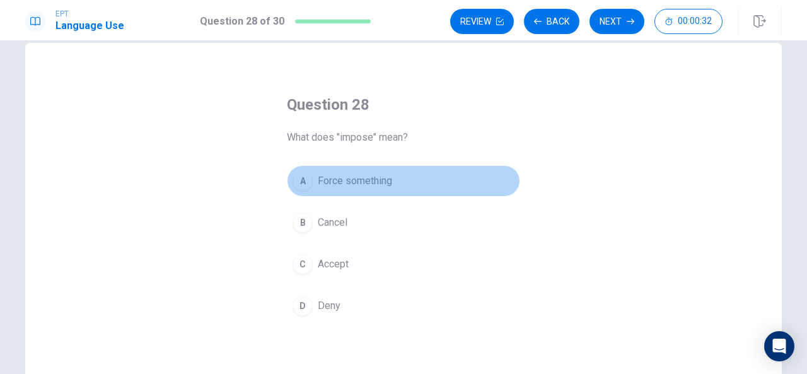
click at [353, 177] on span "Force something" at bounding box center [355, 180] width 74 height 15
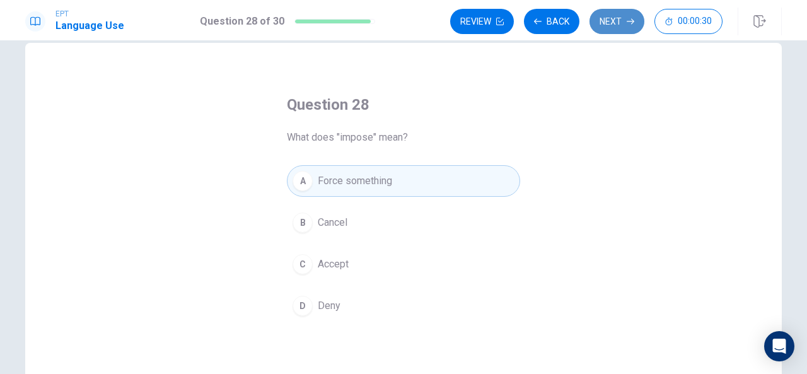
click at [624, 21] on button "Next" at bounding box center [616, 21] width 55 height 25
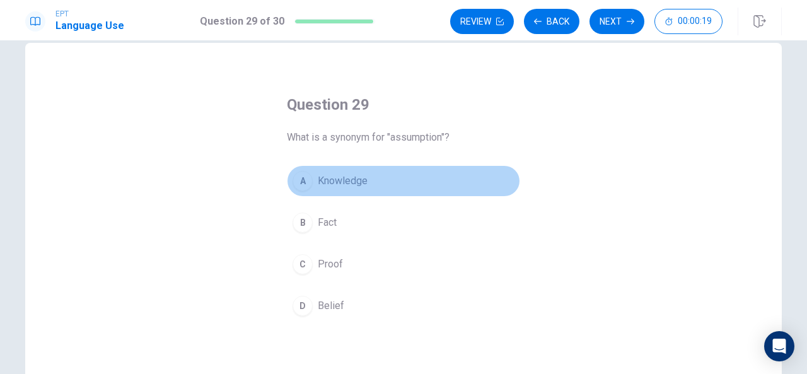
click at [339, 178] on span "Knowledge" at bounding box center [343, 180] width 50 height 15
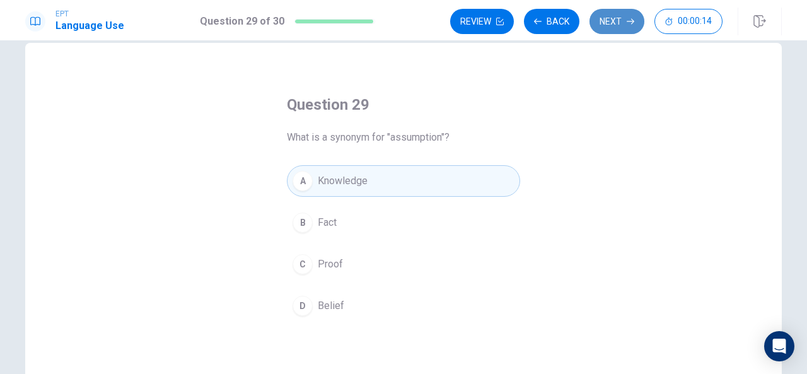
click at [617, 25] on button "Next" at bounding box center [616, 21] width 55 height 25
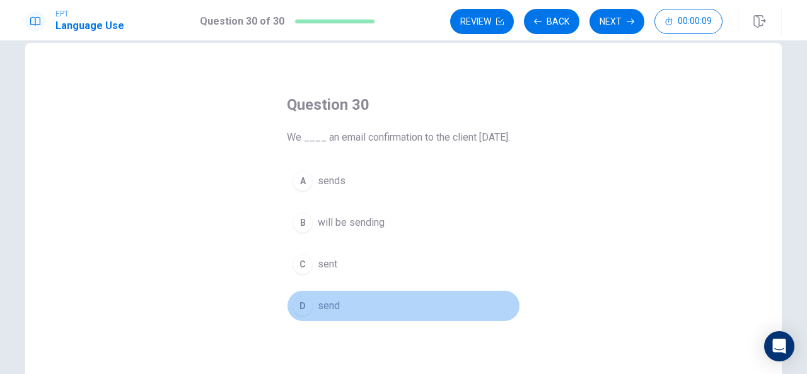
click at [327, 321] on button "D send" at bounding box center [403, 306] width 233 height 32
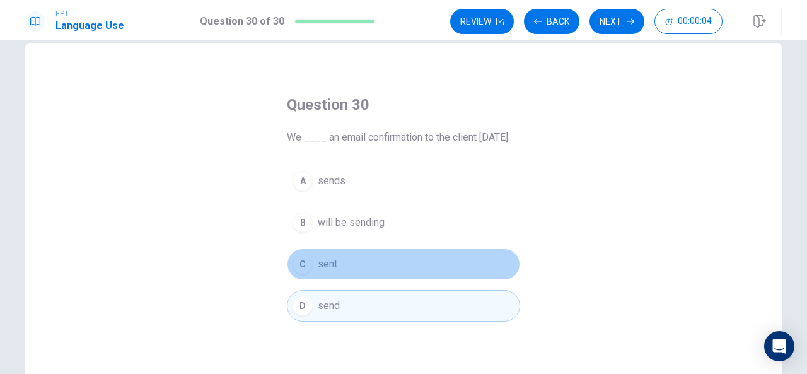
click at [329, 269] on button "C sent" at bounding box center [403, 264] width 233 height 32
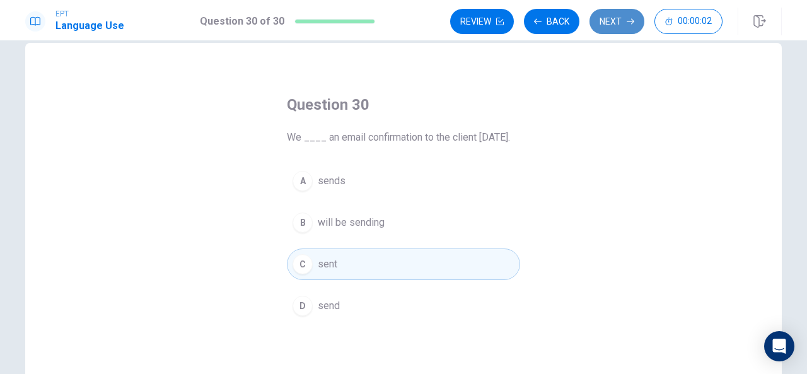
click at [616, 18] on button "Next" at bounding box center [616, 21] width 55 height 25
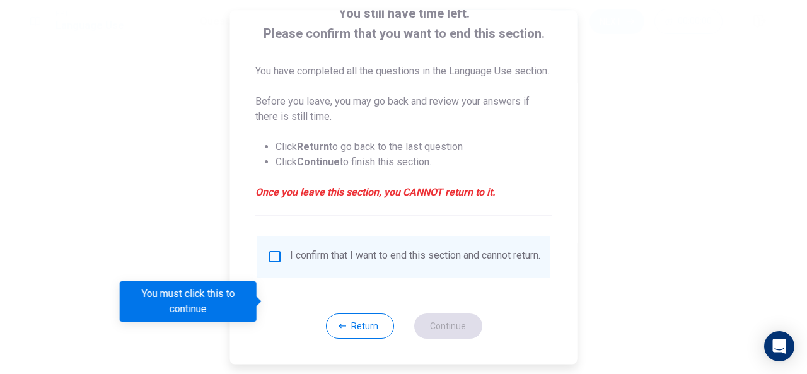
scroll to position [111, 0]
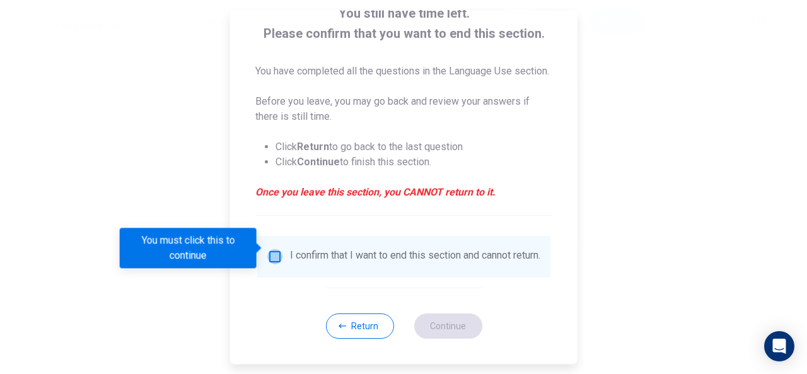
click at [274, 249] on input "You must click this to continue" at bounding box center [274, 256] width 15 height 15
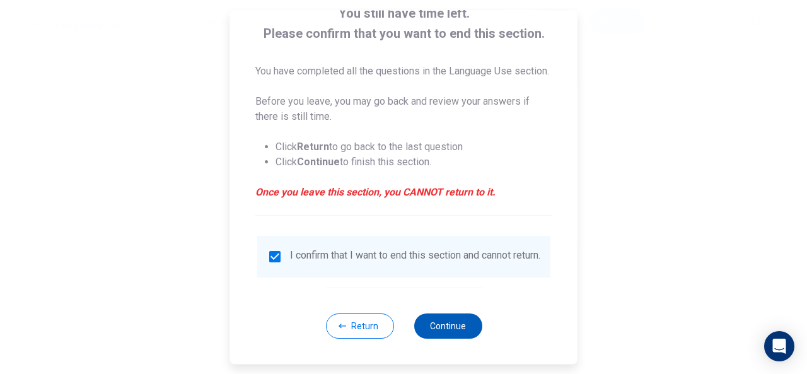
click at [458, 327] on button "Continue" at bounding box center [448, 325] width 68 height 25
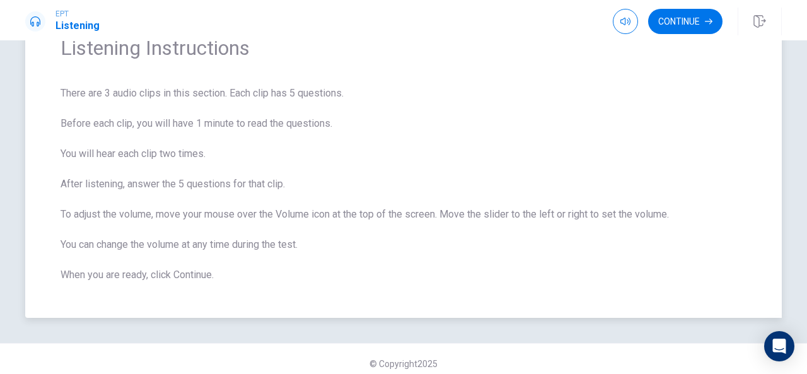
scroll to position [74, 0]
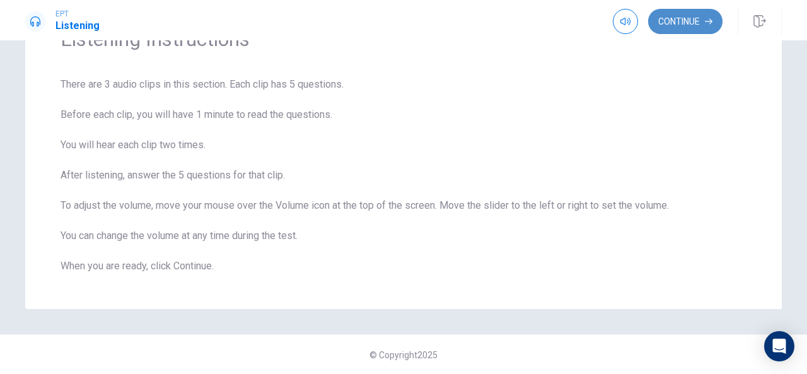
click at [697, 22] on button "Continue" at bounding box center [685, 21] width 74 height 25
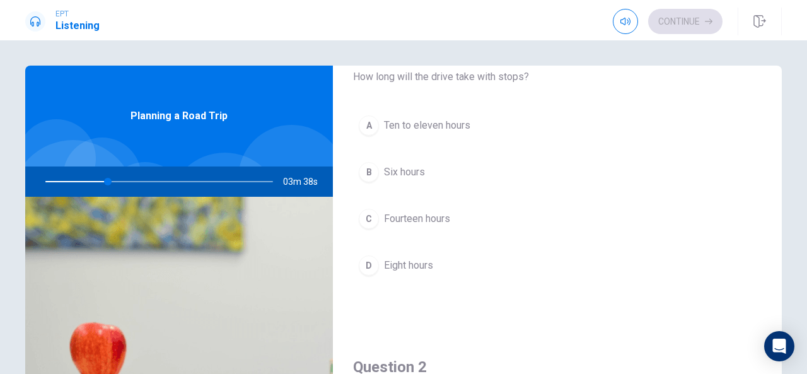
scroll to position [57, 0]
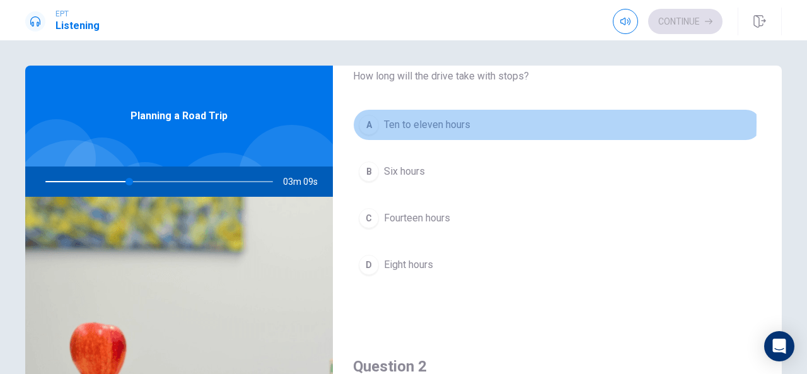
click at [375, 122] on div "A" at bounding box center [369, 125] width 20 height 20
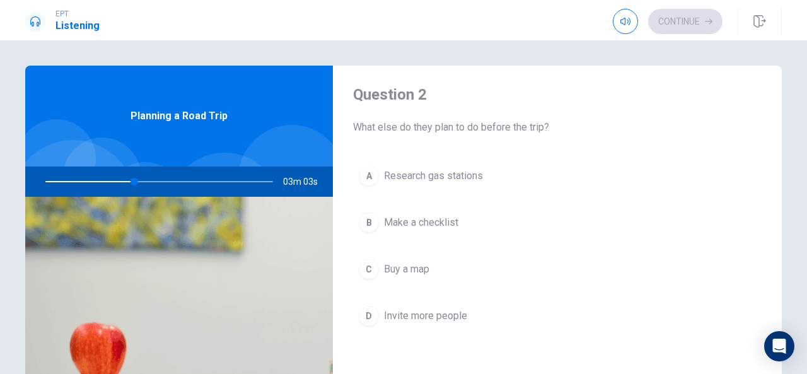
scroll to position [336, 0]
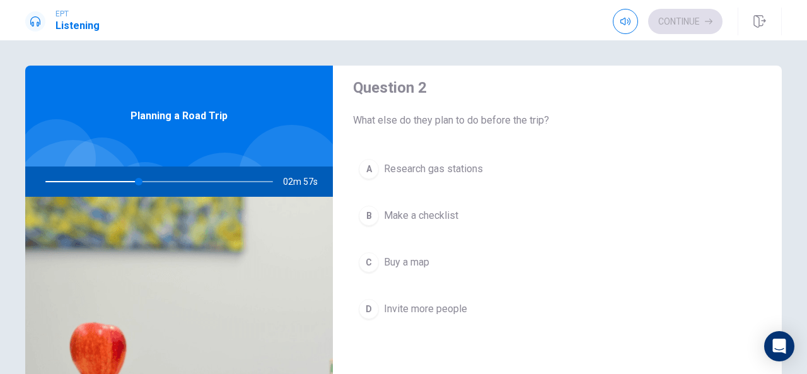
click at [410, 246] on button "C Buy a map" at bounding box center [557, 262] width 408 height 32
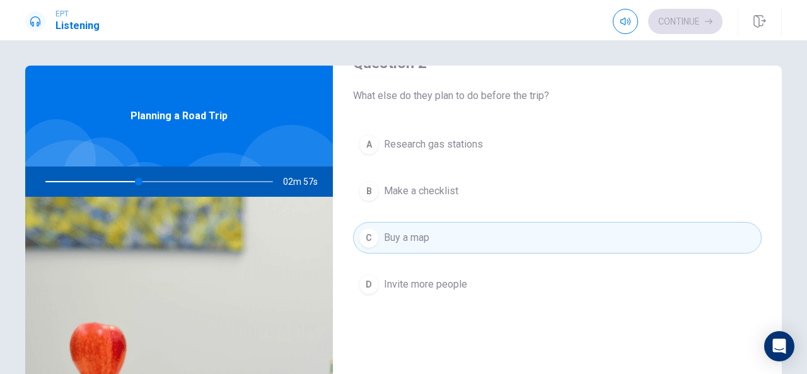
scroll to position [366, 0]
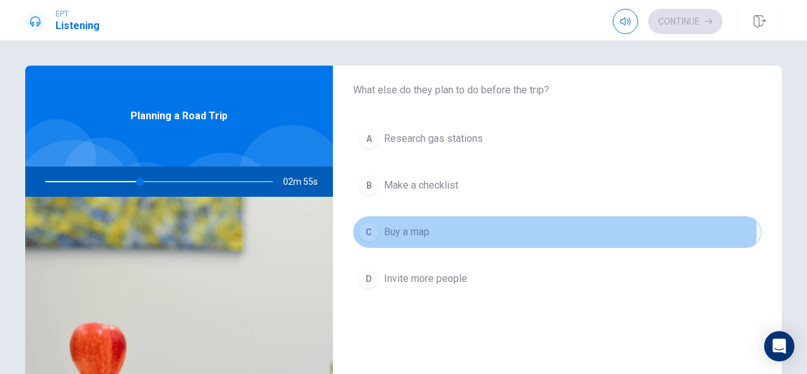
click at [410, 224] on span "Buy a map" at bounding box center [406, 231] width 45 height 15
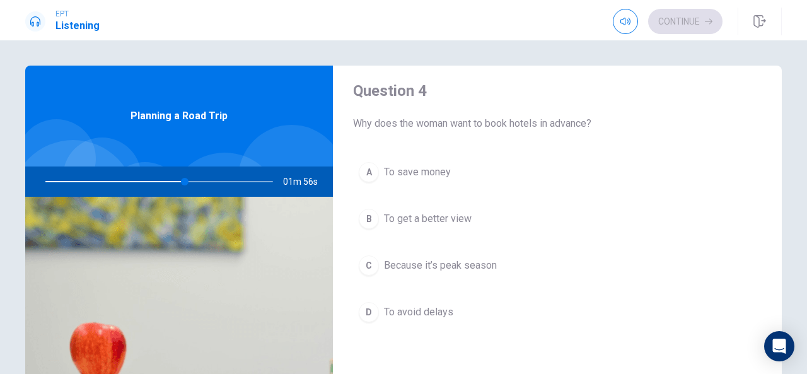
scroll to position [979, 0]
click at [412, 257] on span "Because it’s peak season" at bounding box center [440, 264] width 113 height 15
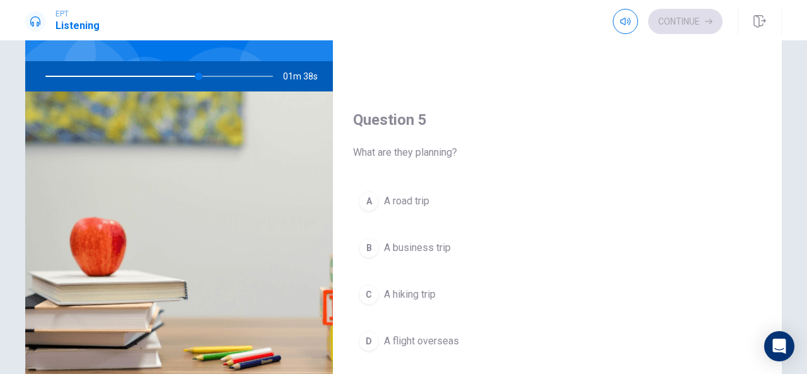
scroll to position [102, 0]
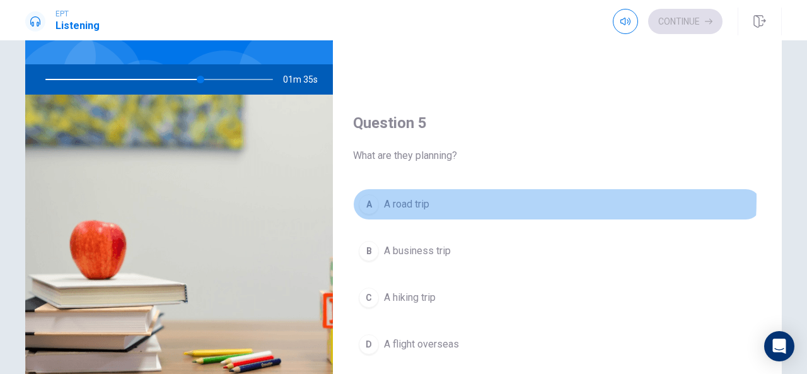
click at [397, 197] on span "A road trip" at bounding box center [406, 204] width 45 height 15
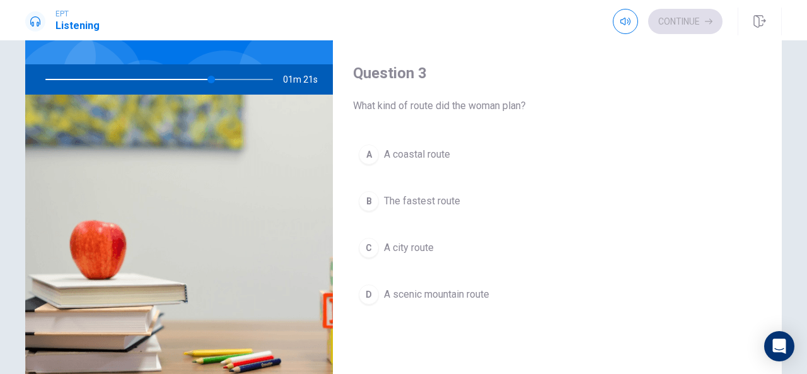
scroll to position [570, 0]
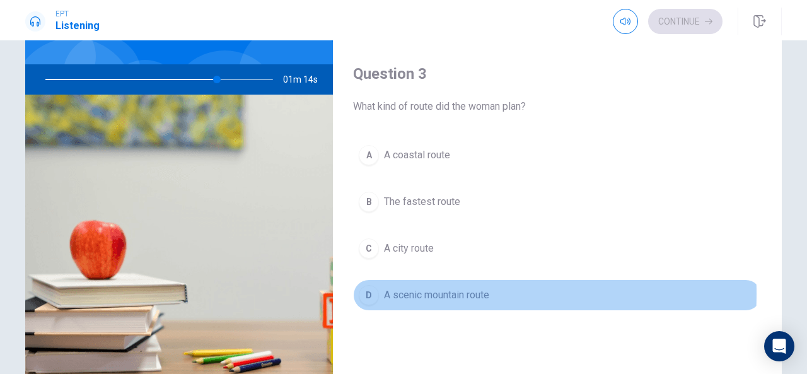
click at [424, 289] on span "A scenic mountain route" at bounding box center [436, 294] width 105 height 15
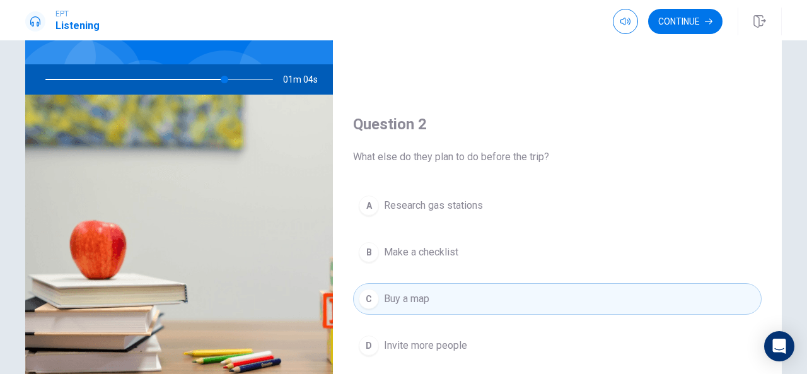
scroll to position [206, 0]
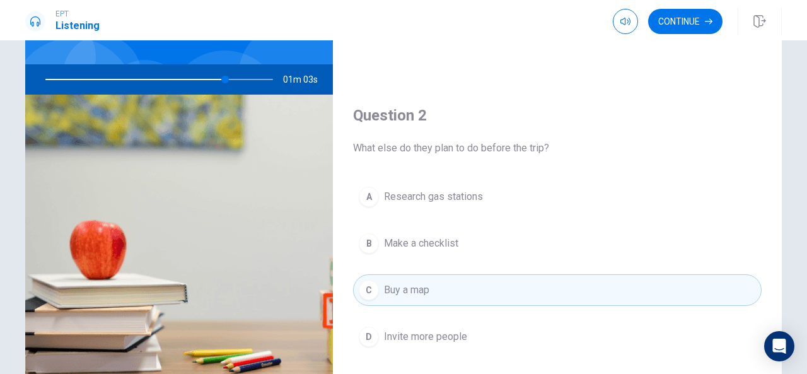
click at [411, 199] on span "Research gas stations" at bounding box center [433, 196] width 99 height 15
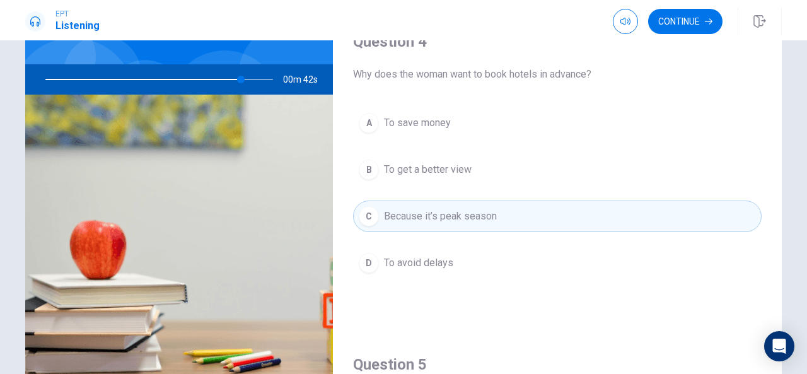
scroll to position [925, 0]
click at [256, 76] on div at bounding box center [156, 79] width 253 height 30
drag, startPoint x: 229, startPoint y: 78, endPoint x: 233, endPoint y: 83, distance: 6.7
click at [229, 79] on div at bounding box center [156, 79] width 253 height 30
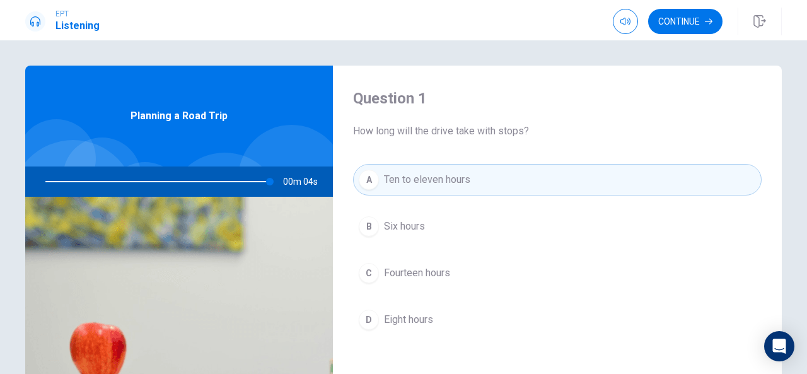
scroll to position [1, 0]
click at [703, 20] on button "Continue" at bounding box center [685, 21] width 74 height 25
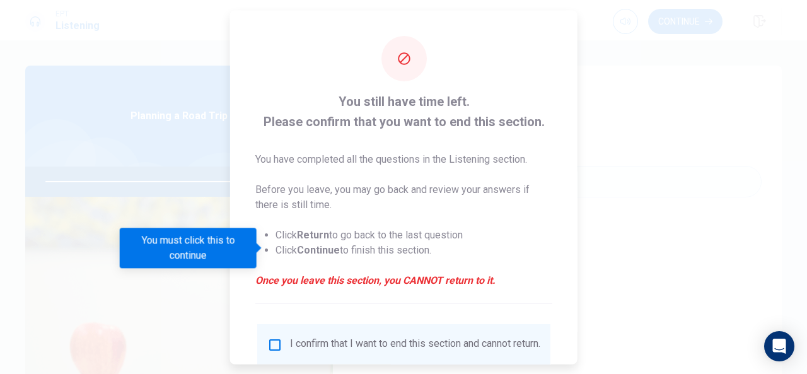
scroll to position [96, 0]
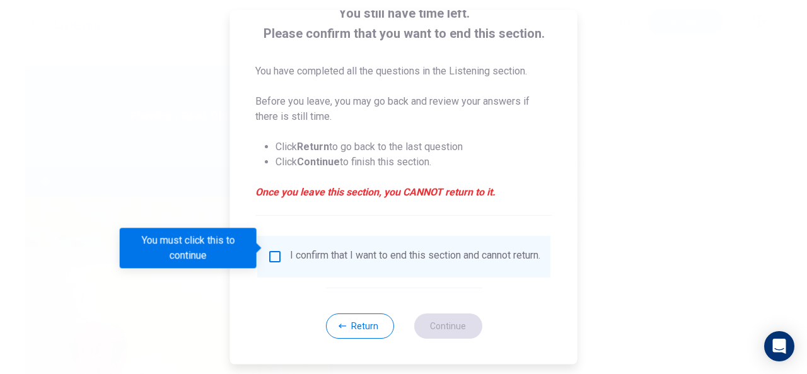
type input "0"
click at [272, 249] on input "You must click this to continue" at bounding box center [274, 256] width 15 height 15
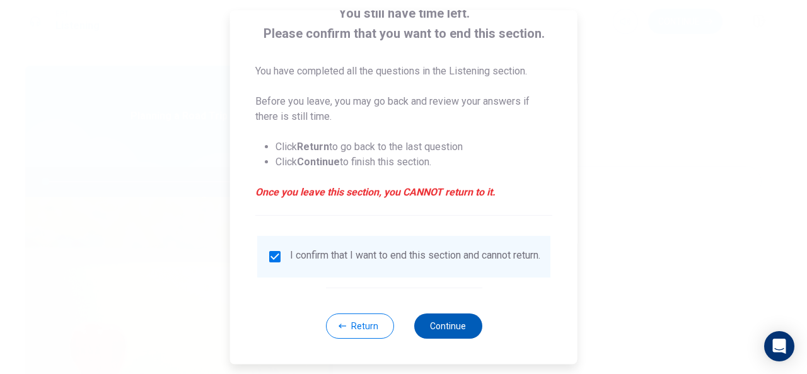
click at [455, 323] on button "Continue" at bounding box center [448, 325] width 68 height 25
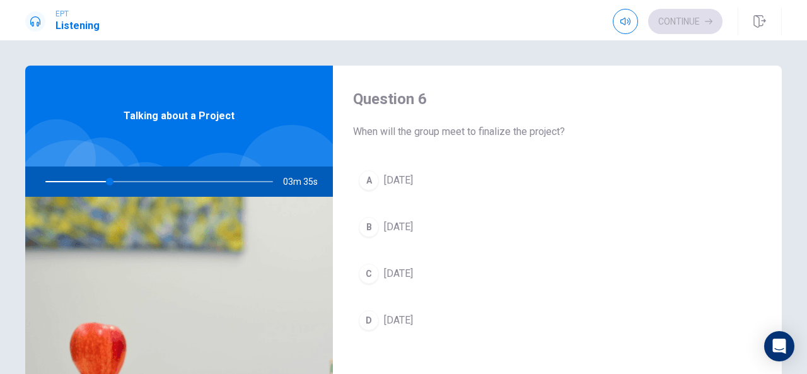
scroll to position [0, 0]
click at [385, 272] on span "[DATE]" at bounding box center [398, 275] width 29 height 15
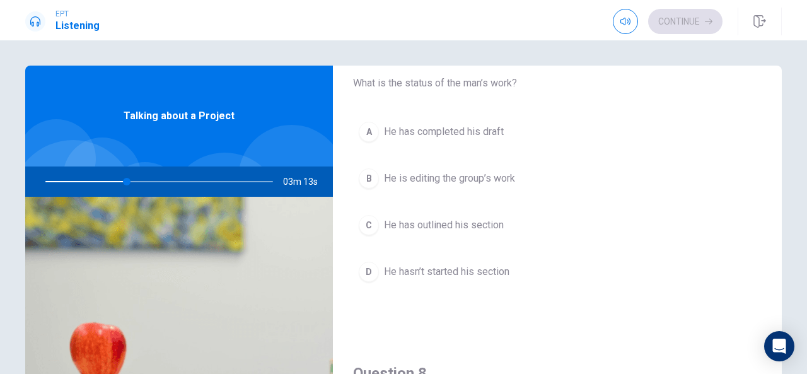
scroll to position [373, 0]
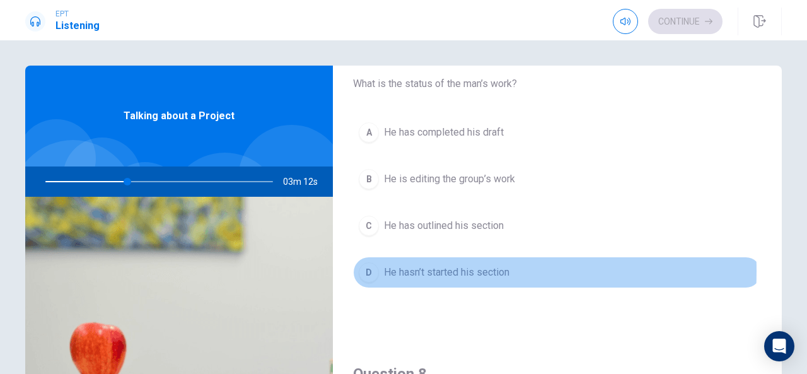
click at [395, 268] on span "He hasn’t started his section" at bounding box center [446, 272] width 125 height 15
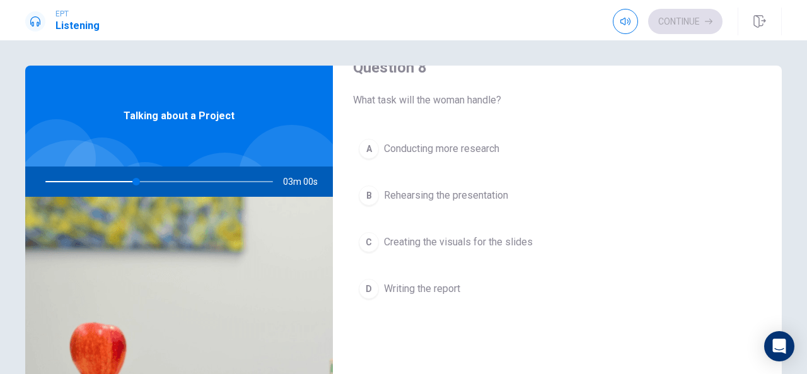
scroll to position [678, 0]
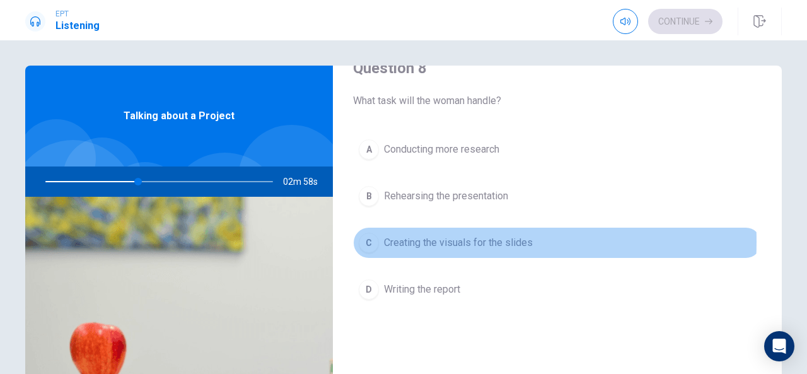
click at [417, 237] on span "Creating the visuals for the slides" at bounding box center [458, 242] width 149 height 15
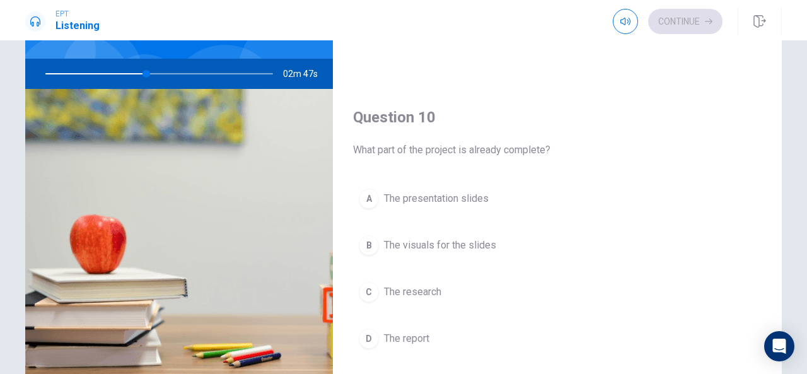
scroll to position [107, 0]
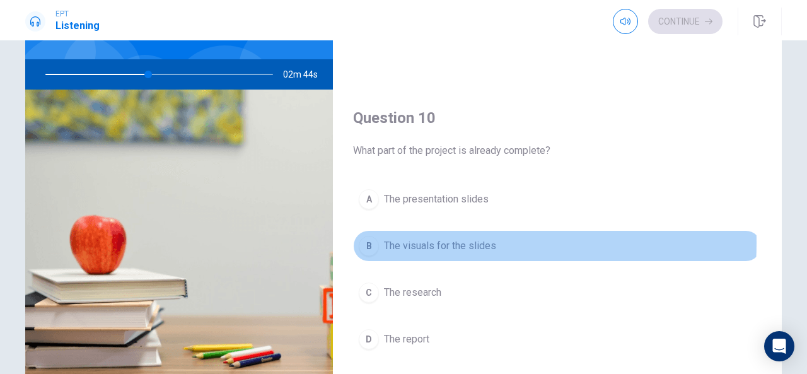
click at [428, 238] on span "The visuals for the slides" at bounding box center [440, 245] width 112 height 15
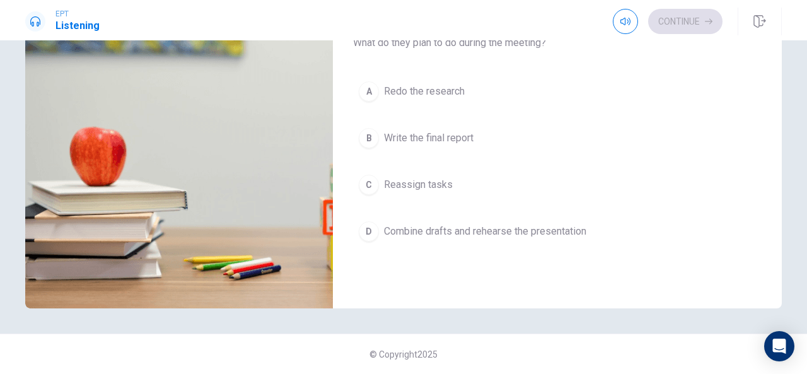
scroll to position [865, 0]
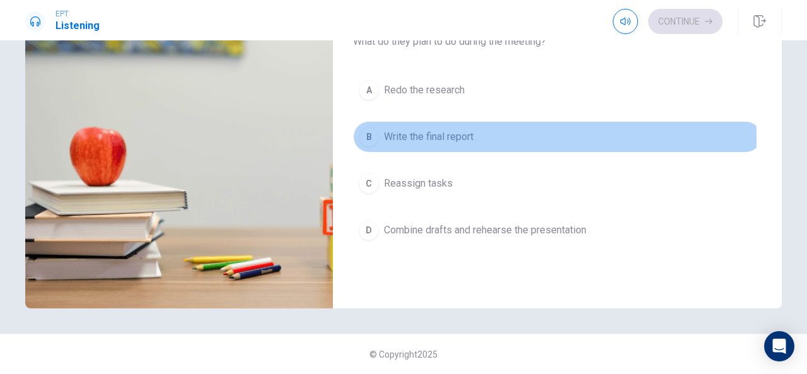
click at [432, 132] on span "Write the final report" at bounding box center [429, 136] width 90 height 15
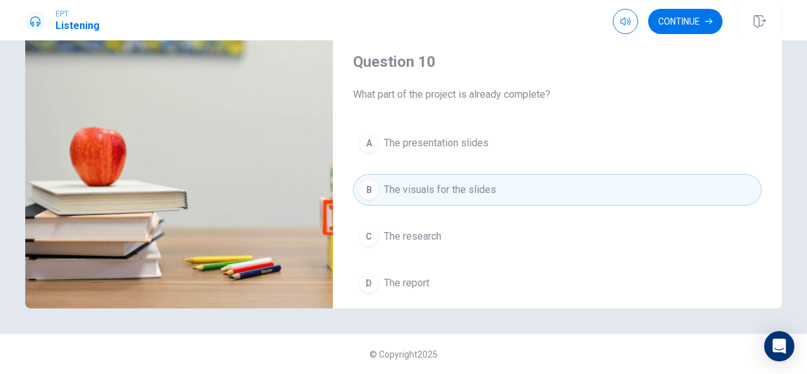
scroll to position [1132, 0]
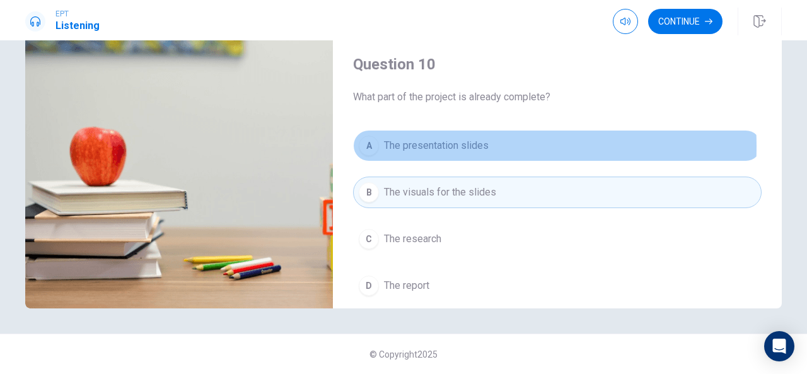
click at [435, 139] on span "The presentation slides" at bounding box center [436, 145] width 105 height 15
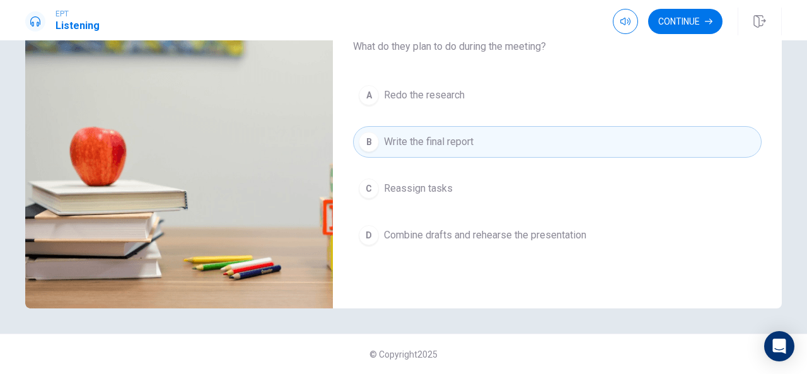
scroll to position [860, 0]
click at [457, 210] on div "A Redo the research B Write the final report C Reassign tasks D Combine drafts …" at bounding box center [557, 177] width 408 height 197
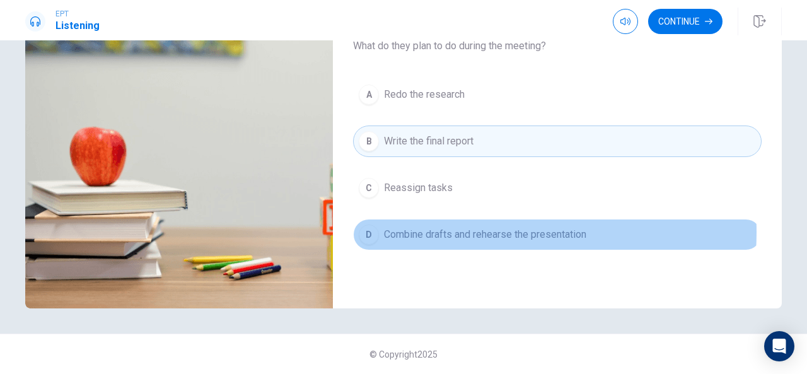
click at [451, 227] on span "Combine drafts and rehearse the presentation" at bounding box center [485, 234] width 202 height 15
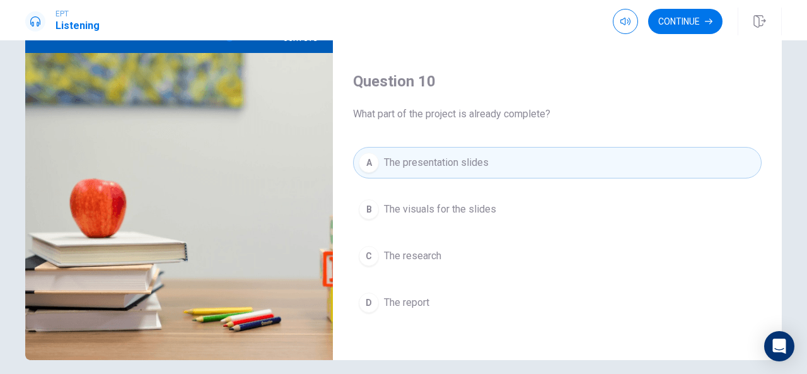
scroll to position [1166, 0]
click at [691, 23] on button "Continue" at bounding box center [685, 21] width 74 height 25
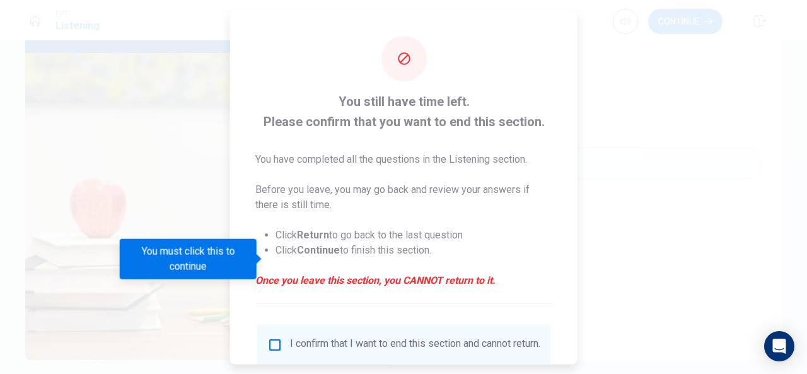
scroll to position [96, 0]
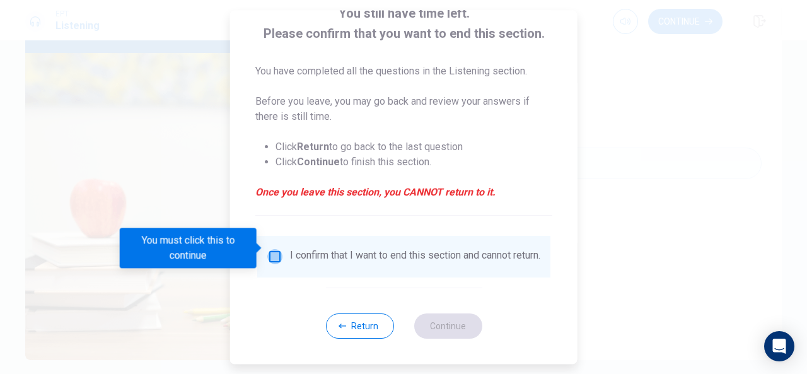
click at [273, 249] on input "You must click this to continue" at bounding box center [274, 256] width 15 height 15
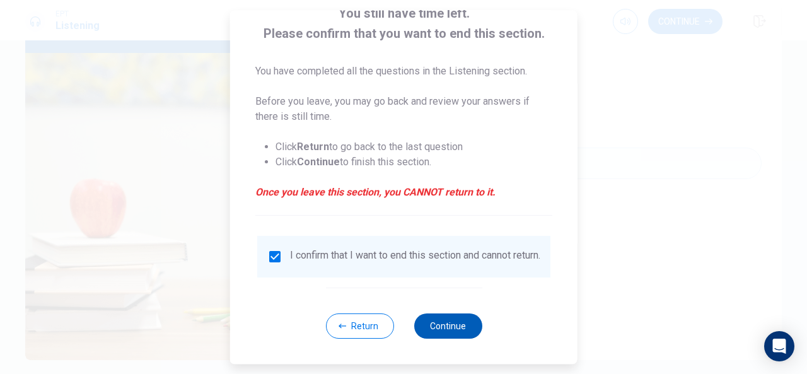
click at [445, 313] on button "Continue" at bounding box center [448, 325] width 68 height 25
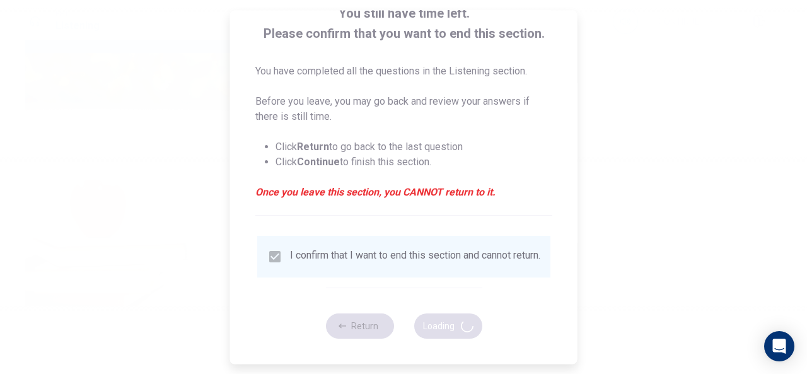
type input "83"
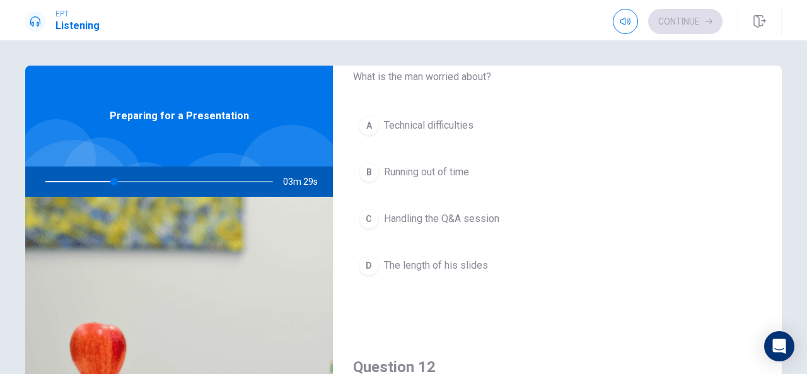
scroll to position [57, 0]
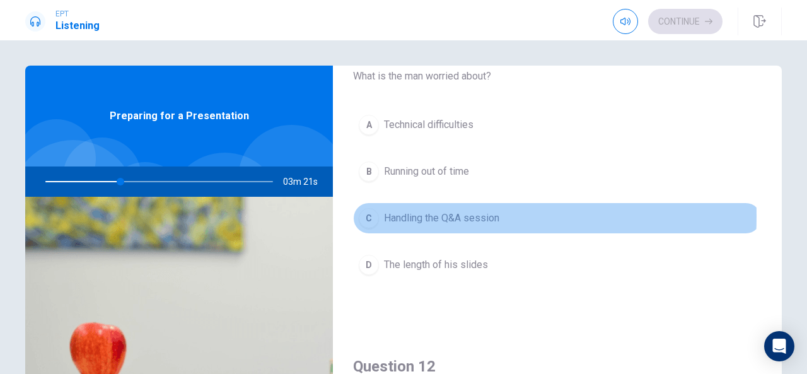
click at [371, 215] on div "C" at bounding box center [369, 218] width 20 height 20
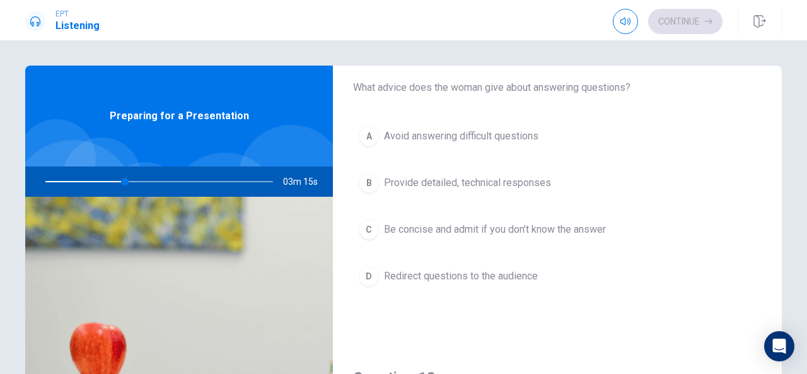
scroll to position [371, 0]
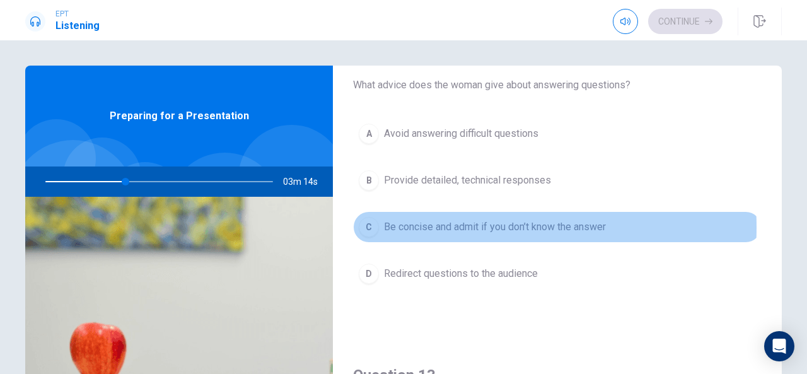
click at [366, 224] on div "C" at bounding box center [369, 227] width 20 height 20
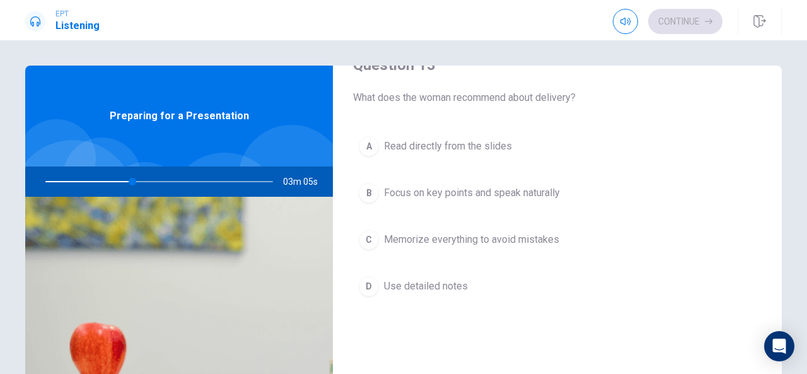
scroll to position [681, 0]
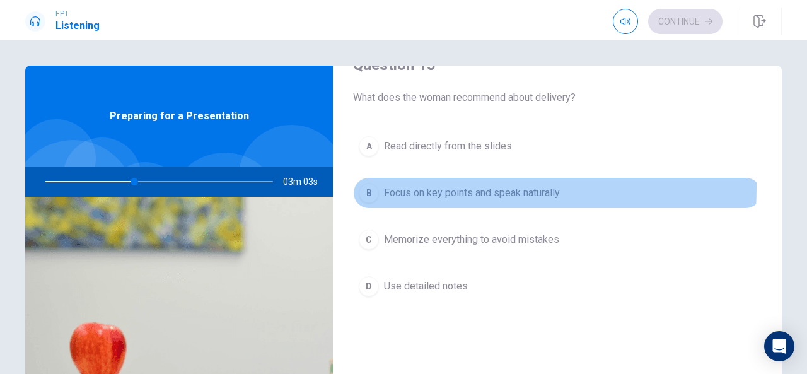
click at [377, 182] on button "B Focus on key points and speak naturally" at bounding box center [557, 193] width 408 height 32
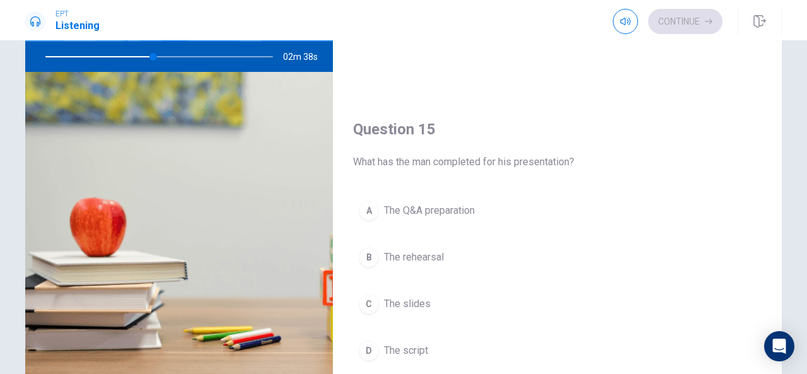
scroll to position [1167, 0]
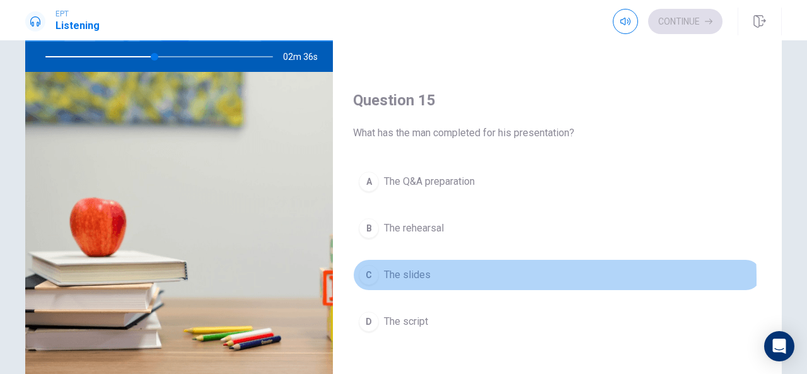
click at [367, 270] on div "C" at bounding box center [369, 275] width 20 height 20
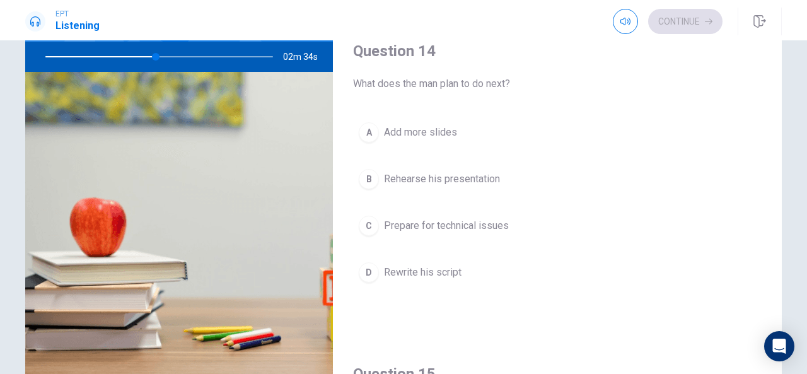
scroll to position [893, 0]
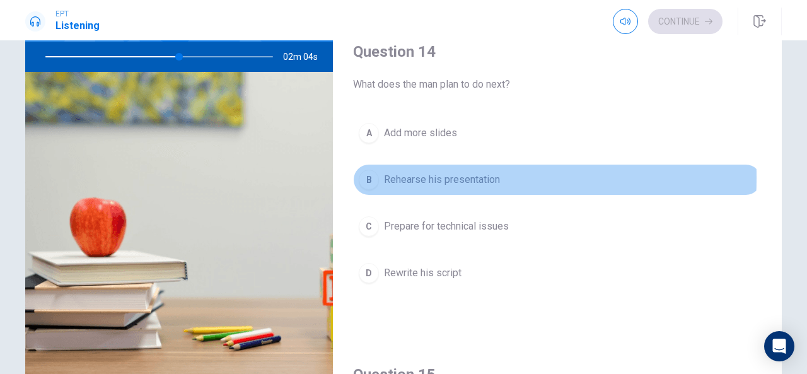
click at [368, 171] on div "B" at bounding box center [369, 180] width 20 height 20
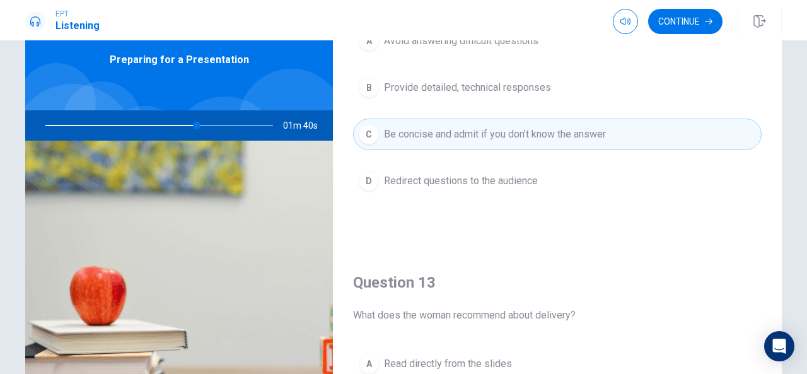
scroll to position [409, 0]
click at [690, 14] on button "Continue" at bounding box center [685, 21] width 74 height 25
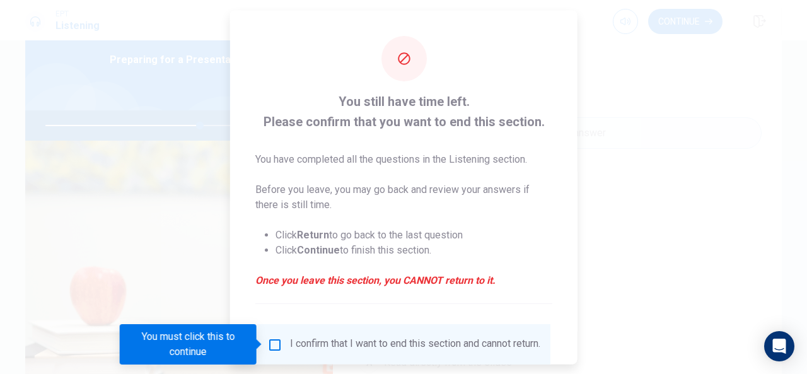
scroll to position [96, 0]
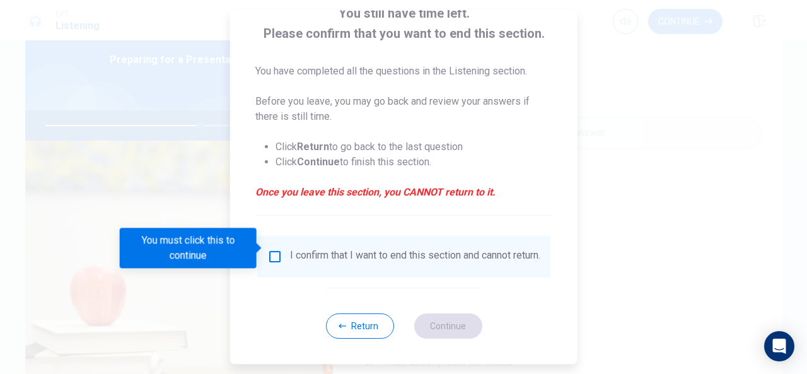
click at [282, 252] on div "I confirm that I want to end this section and cannot return." at bounding box center [403, 256] width 273 height 15
click at [272, 251] on input "You must click this to continue" at bounding box center [274, 256] width 15 height 15
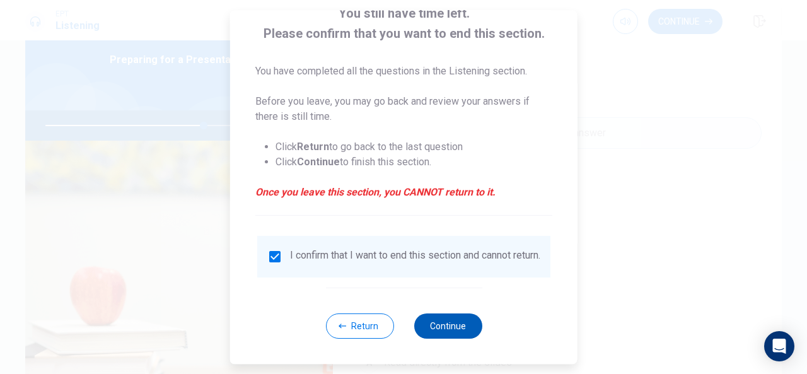
click at [440, 326] on button "Continue" at bounding box center [448, 325] width 68 height 25
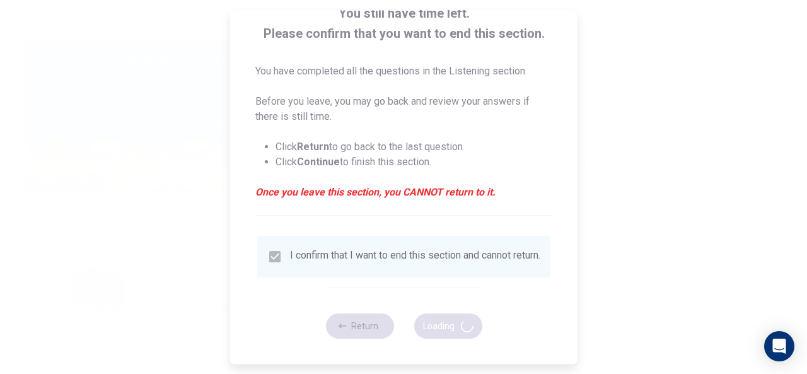
type input "70"
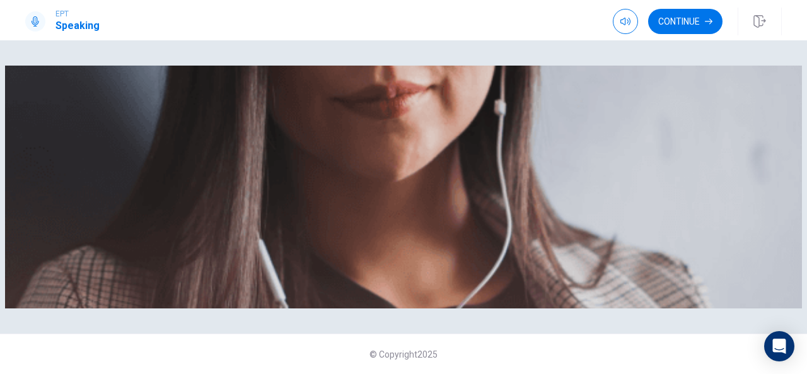
scroll to position [113, 0]
click at [676, 16] on button "Continue" at bounding box center [685, 21] width 74 height 25
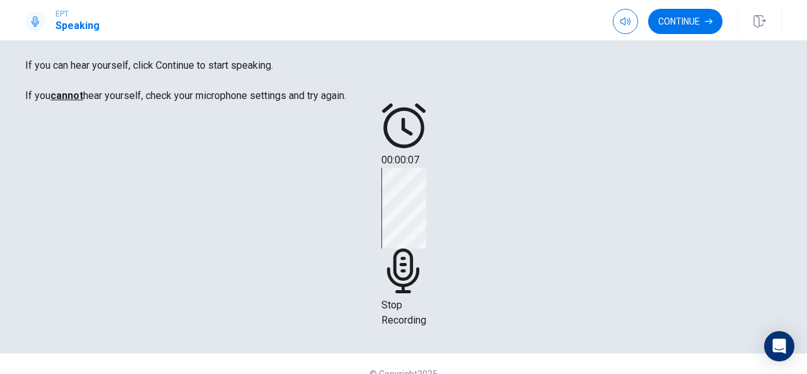
click at [419, 248] on icon at bounding box center [402, 270] width 32 height 45
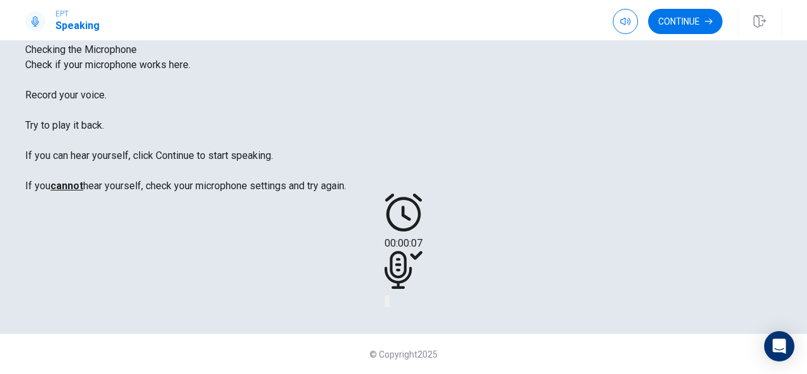
click at [388, 304] on icon "Play Audio" at bounding box center [388, 304] width 0 height 0
click at [403, 304] on icon "Pause Audio" at bounding box center [396, 311] width 13 height 15
click at [388, 304] on icon "Play Audio" at bounding box center [388, 304] width 0 height 0
click at [386, 304] on icon "Record Again" at bounding box center [386, 304] width 0 height 0
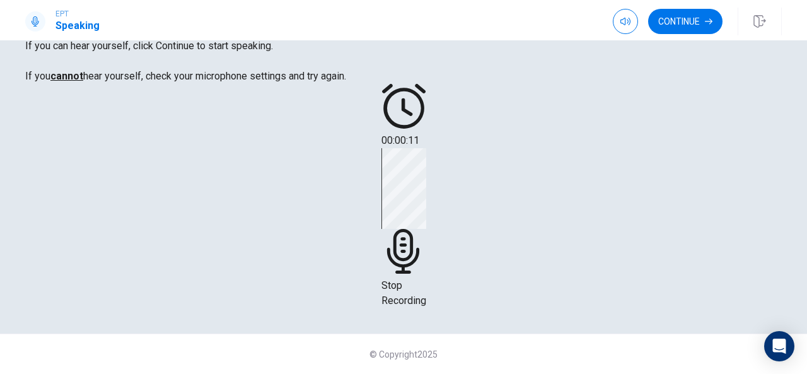
scroll to position [166, 0]
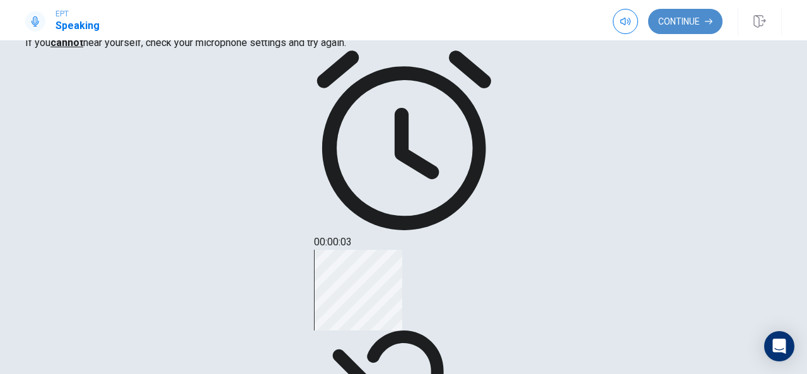
click at [688, 16] on button "Continue" at bounding box center [685, 21] width 74 height 25
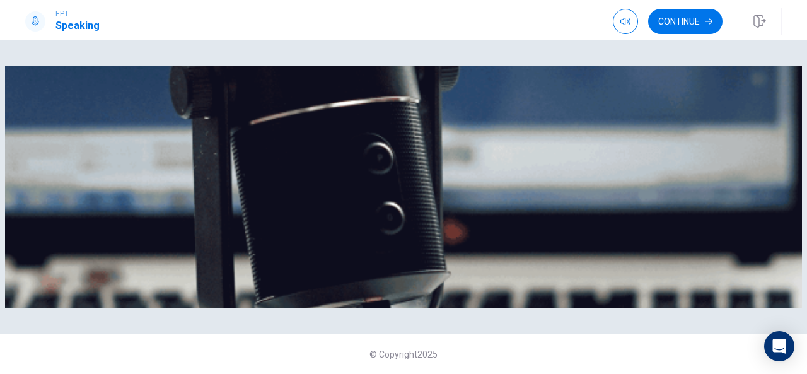
scroll to position [204, 0]
click at [688, 14] on button "Continue" at bounding box center [685, 21] width 74 height 25
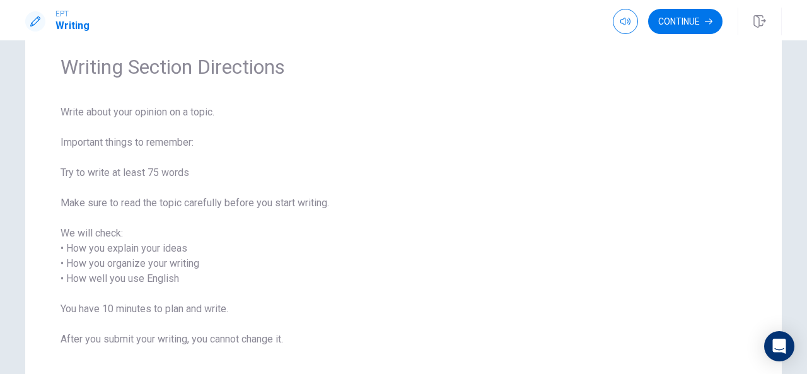
scroll to position [62, 0]
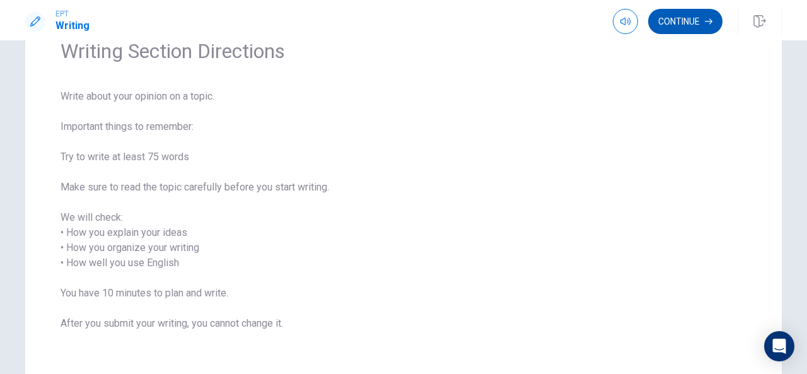
click at [710, 18] on icon "button" at bounding box center [709, 22] width 8 height 8
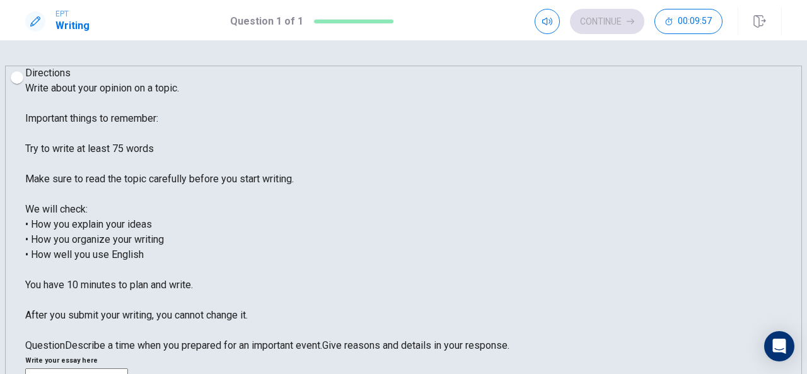
scroll to position [1, 0]
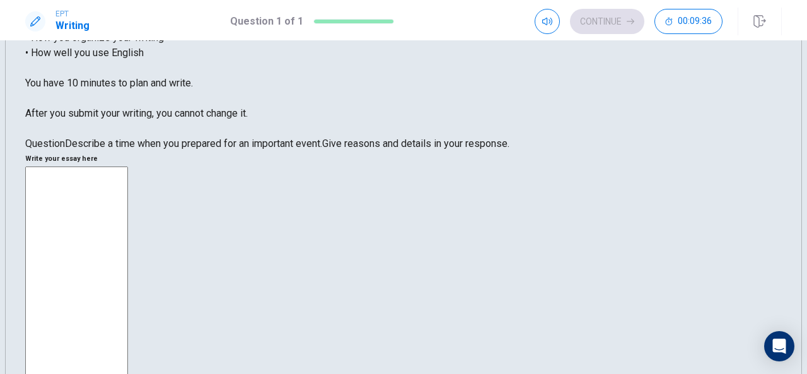
scroll to position [0, 0]
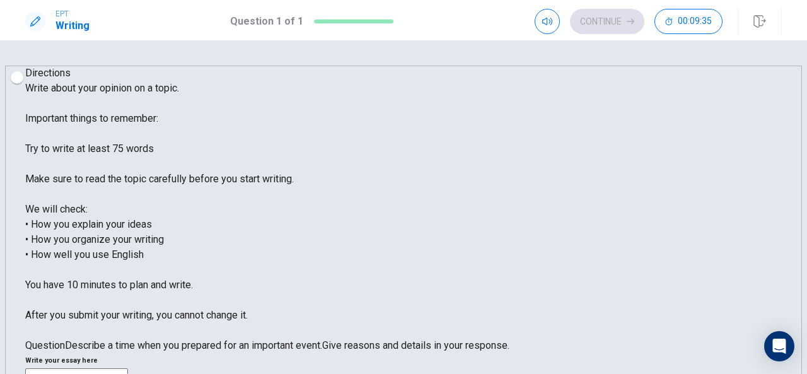
type textarea "j"
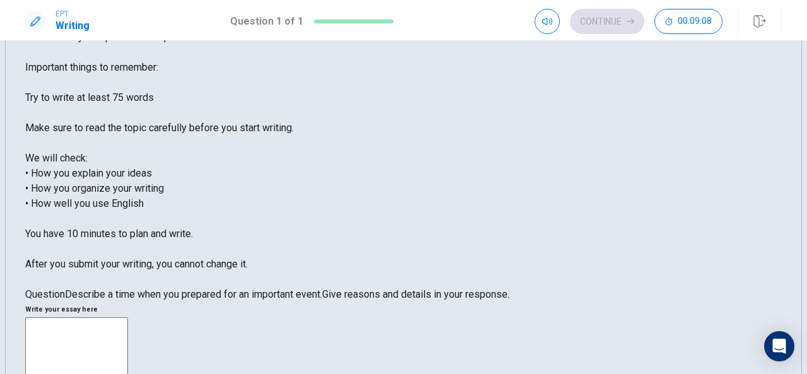
scroll to position [52, 0]
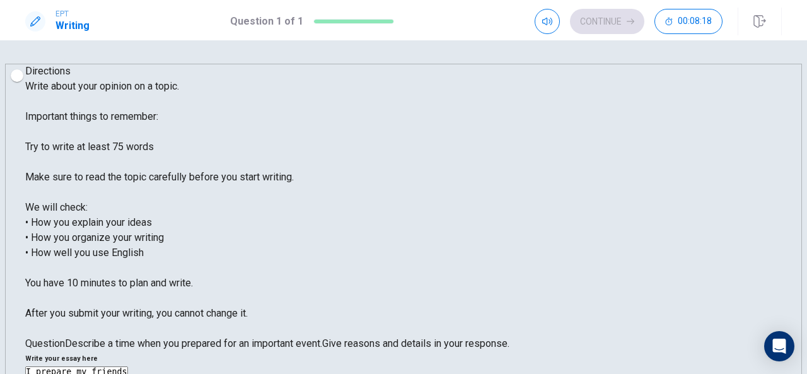
scroll to position [0, 0]
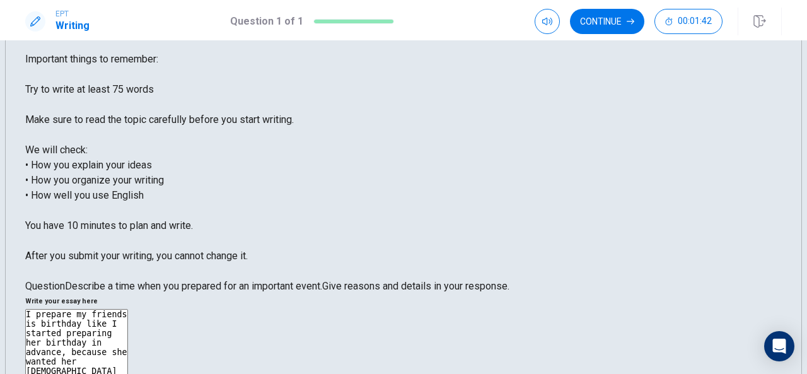
scroll to position [50, 0]
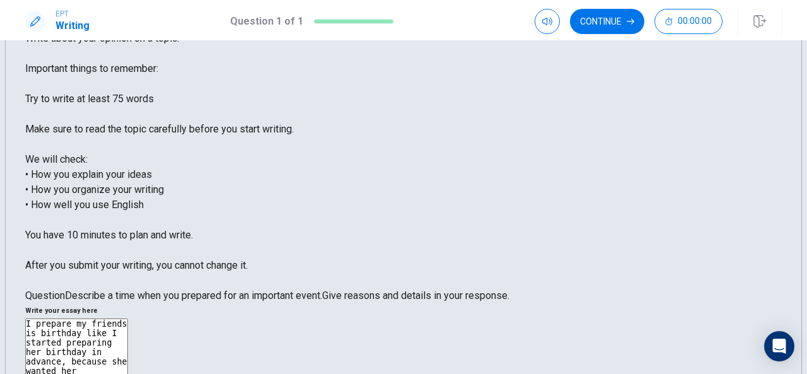
type textarea "I prepare my friends is birthday like I started preparing her birthday in advan…"
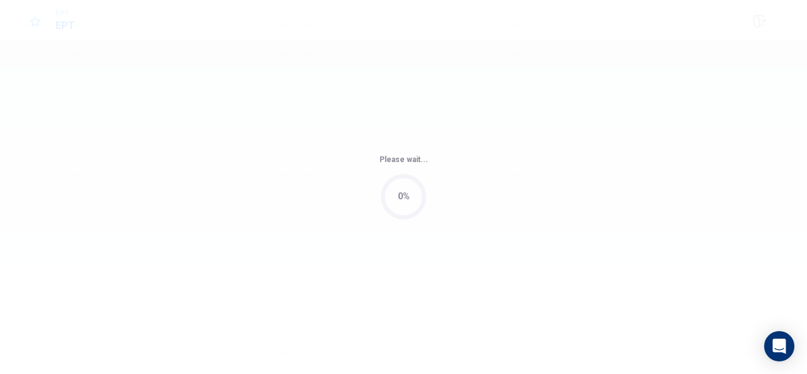
scroll to position [0, 0]
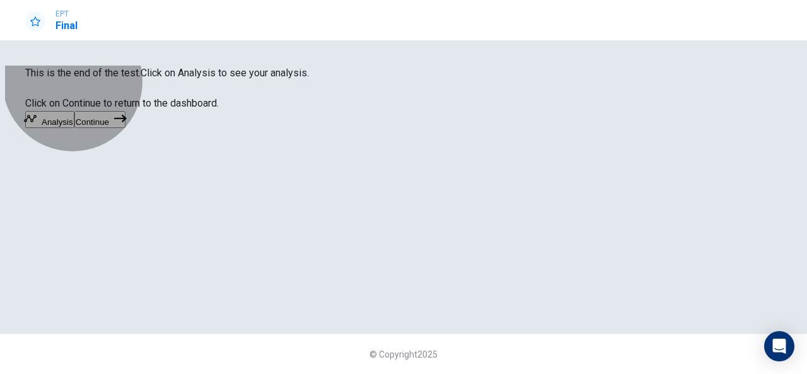
click at [74, 128] on button "Analysis" at bounding box center [49, 119] width 49 height 17
